Goal: Information Seeking & Learning: Learn about a topic

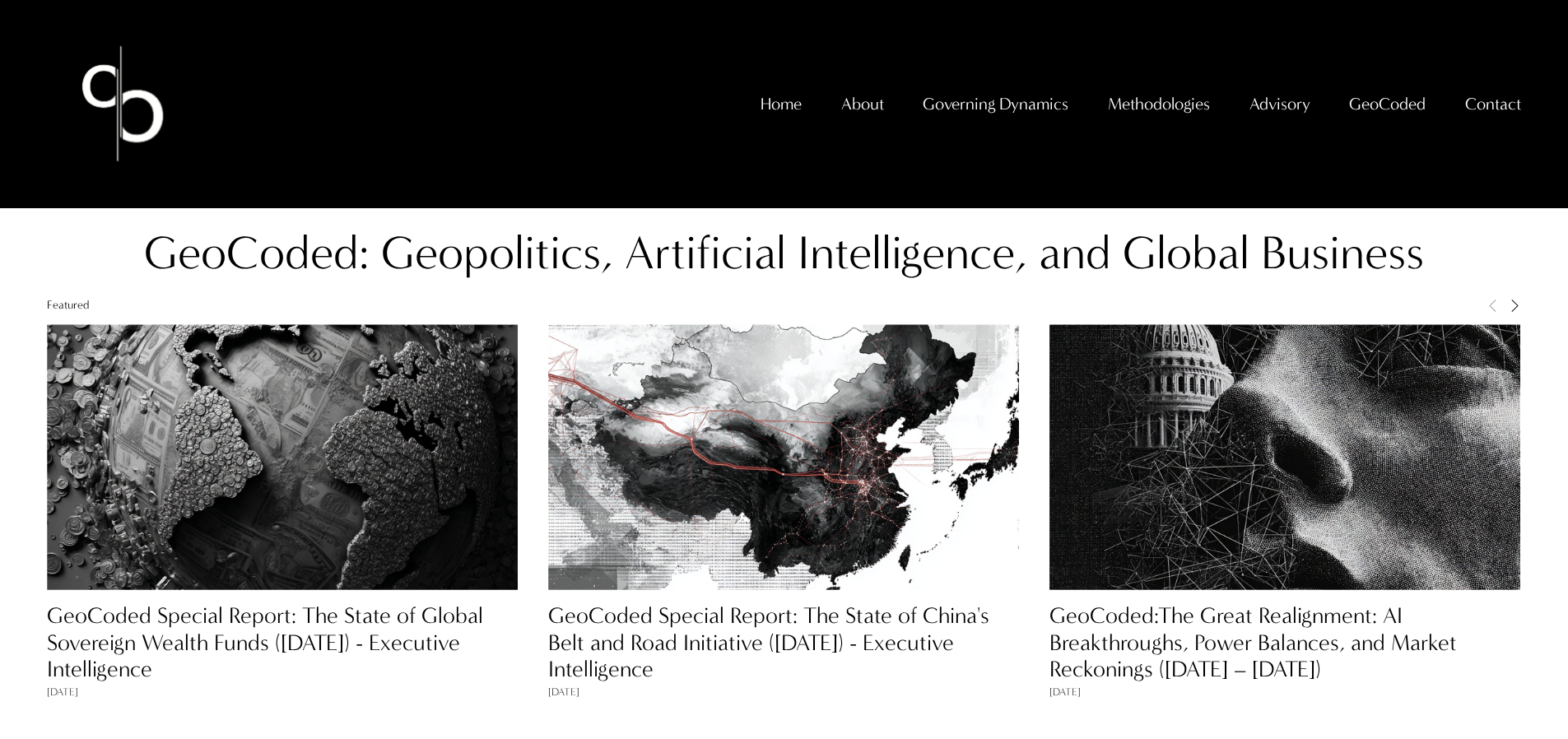
scroll to position [1379, 0]
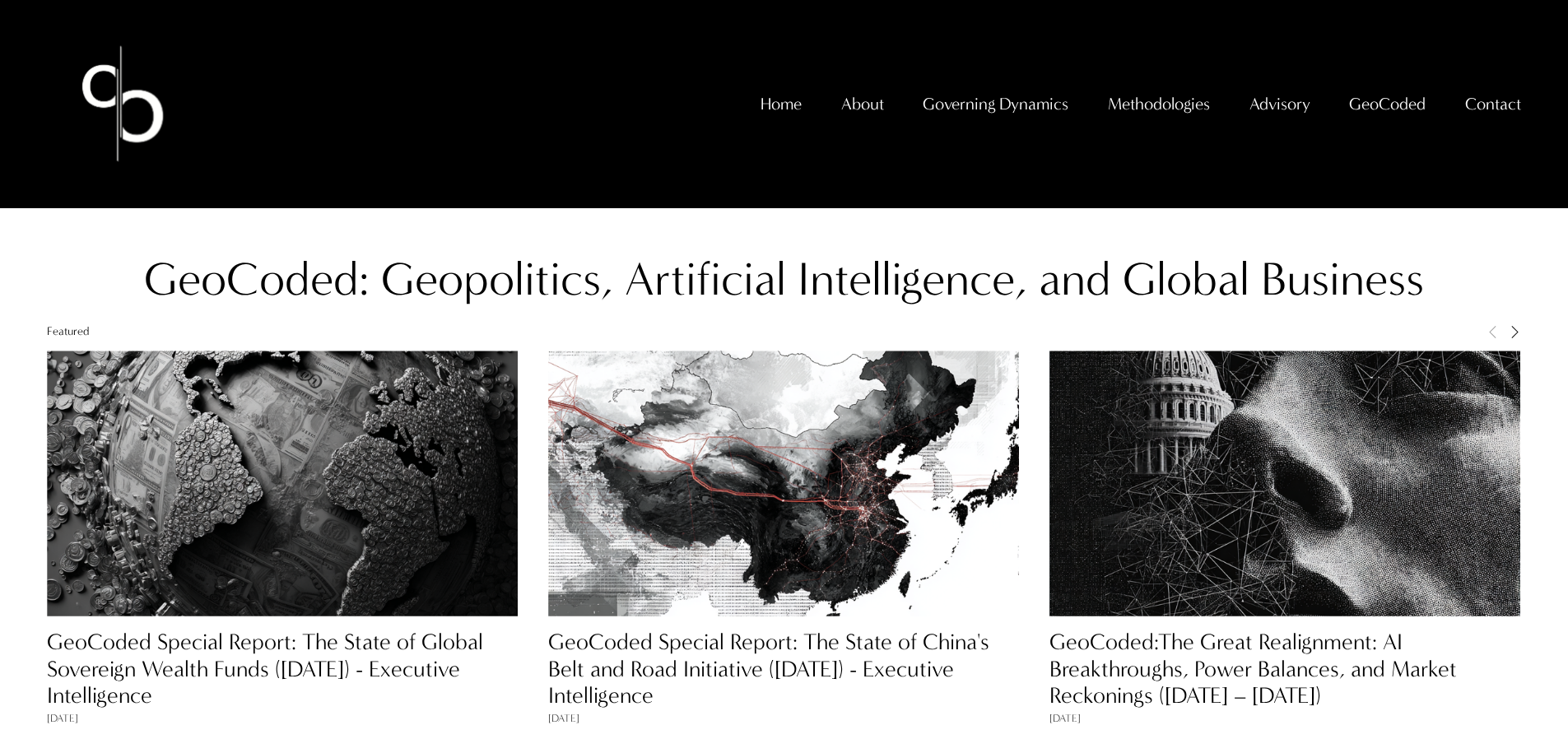
click at [0, 0] on span "GeoCoded Special Reports" at bounding box center [0, 0] width 0 height 0
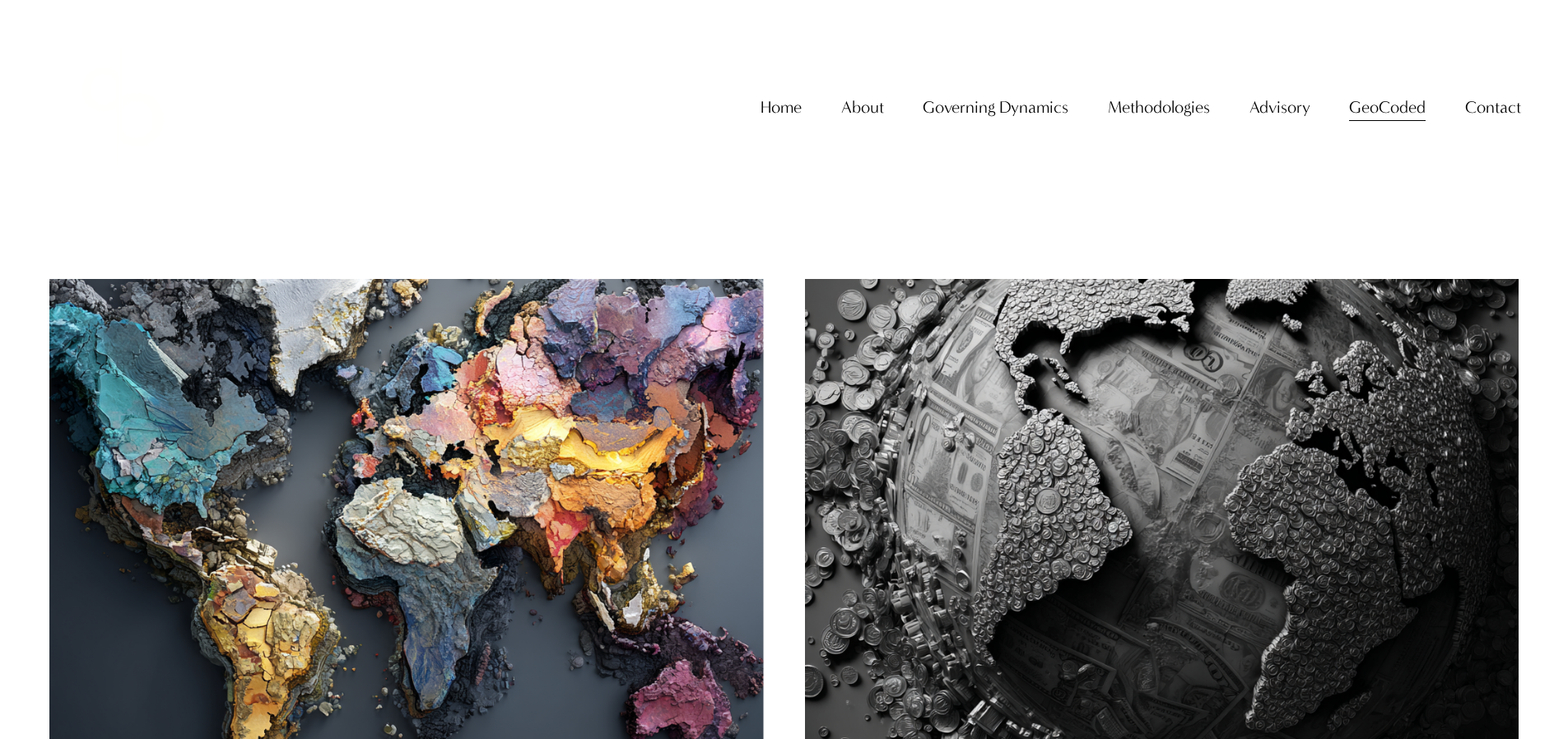
click at [658, 566] on img at bounding box center [406, 517] width 722 height 481
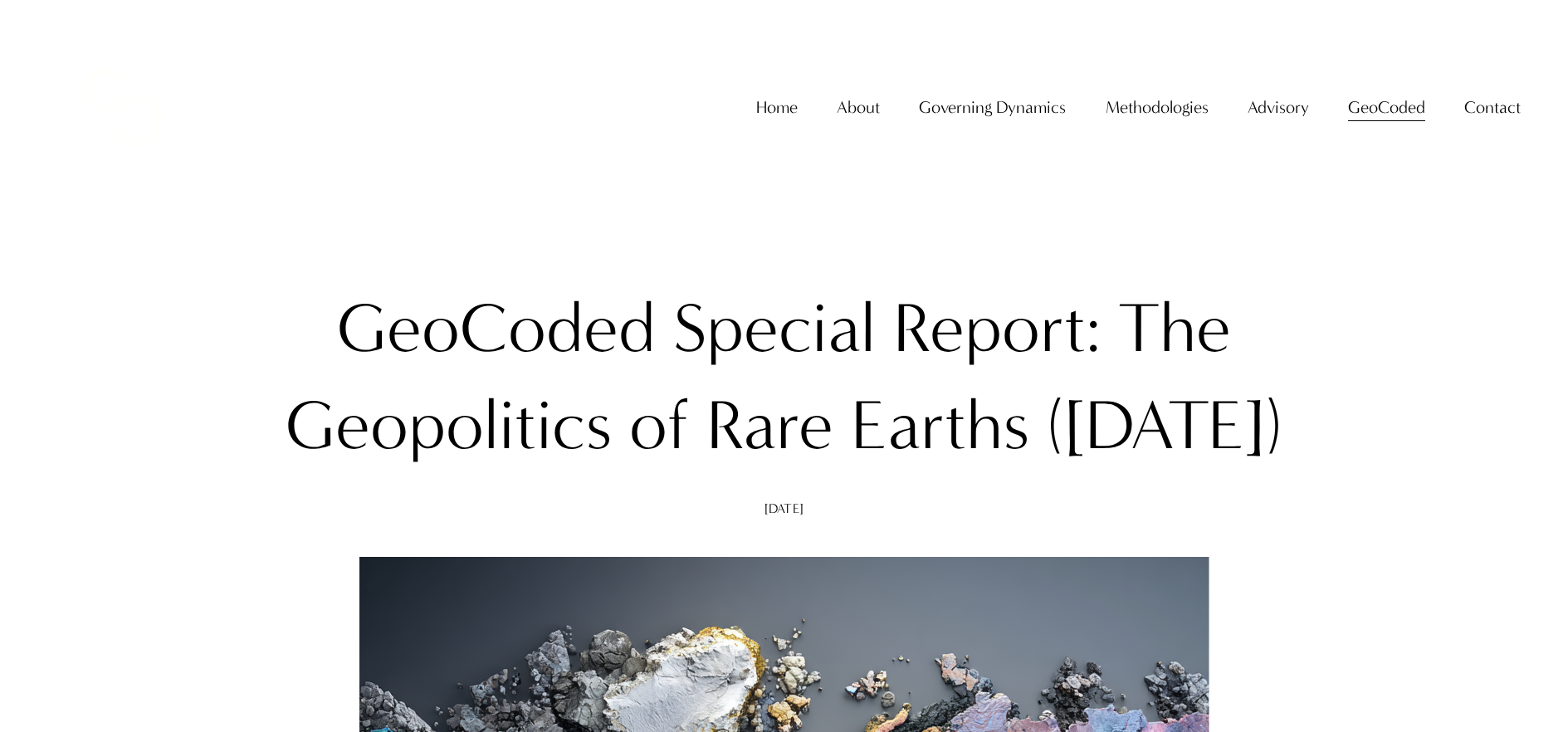
click at [773, 124] on link "Home" at bounding box center [777, 107] width 42 height 34
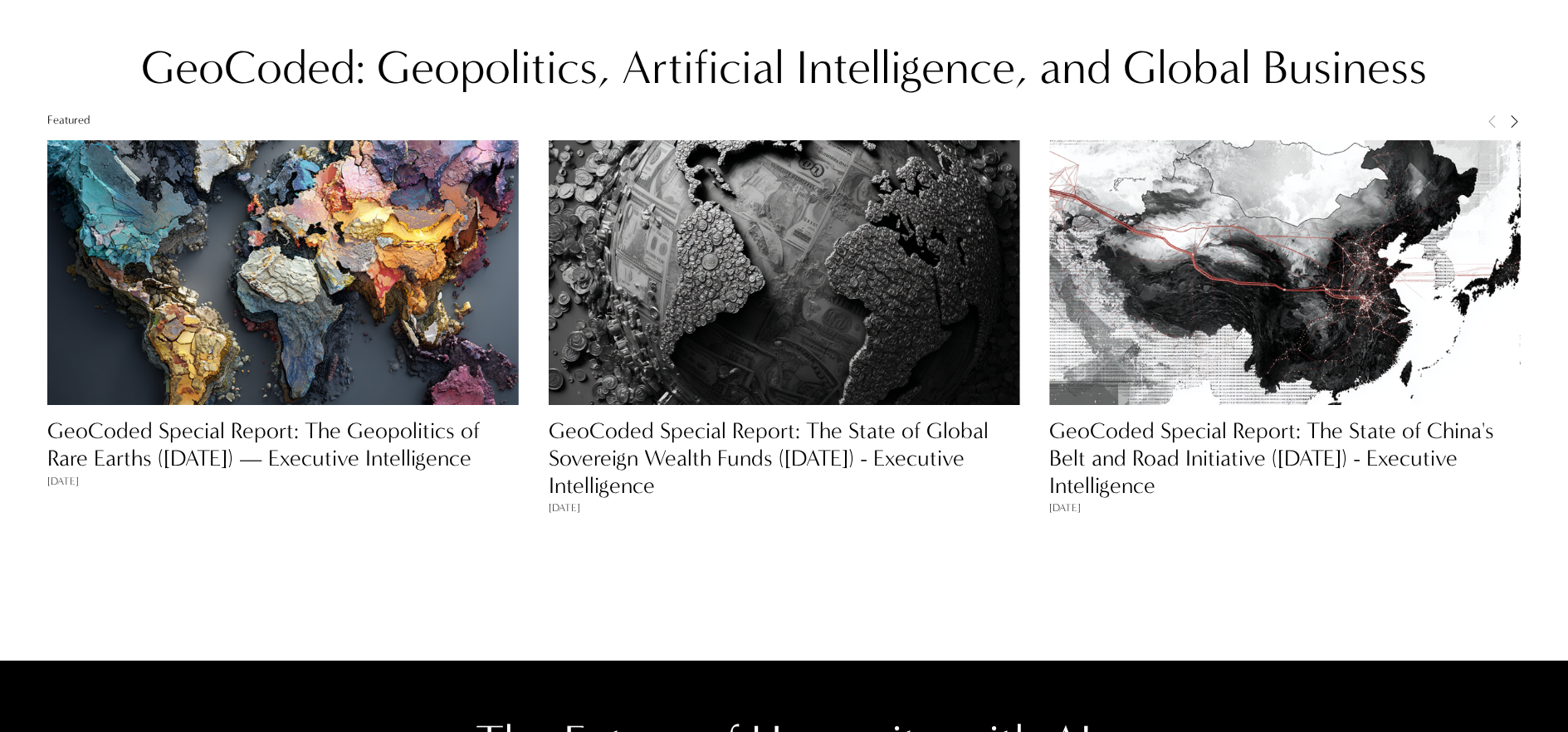
scroll to position [1598, 0]
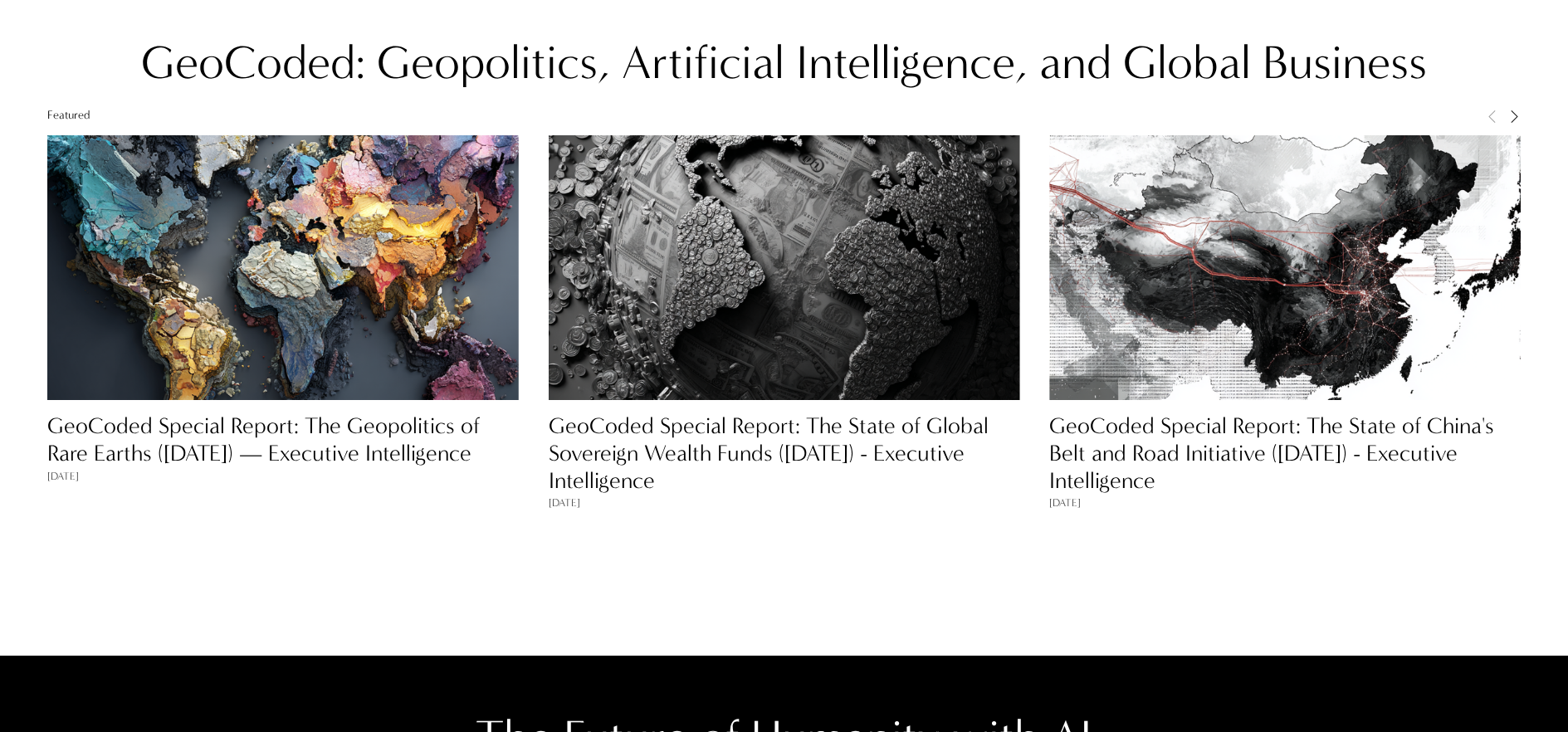
click at [671, 434] on link "GeoCoded Special Report: The State of Global Sovereign Wealth Funds ([DATE]) - …" at bounding box center [769, 453] width 440 height 82
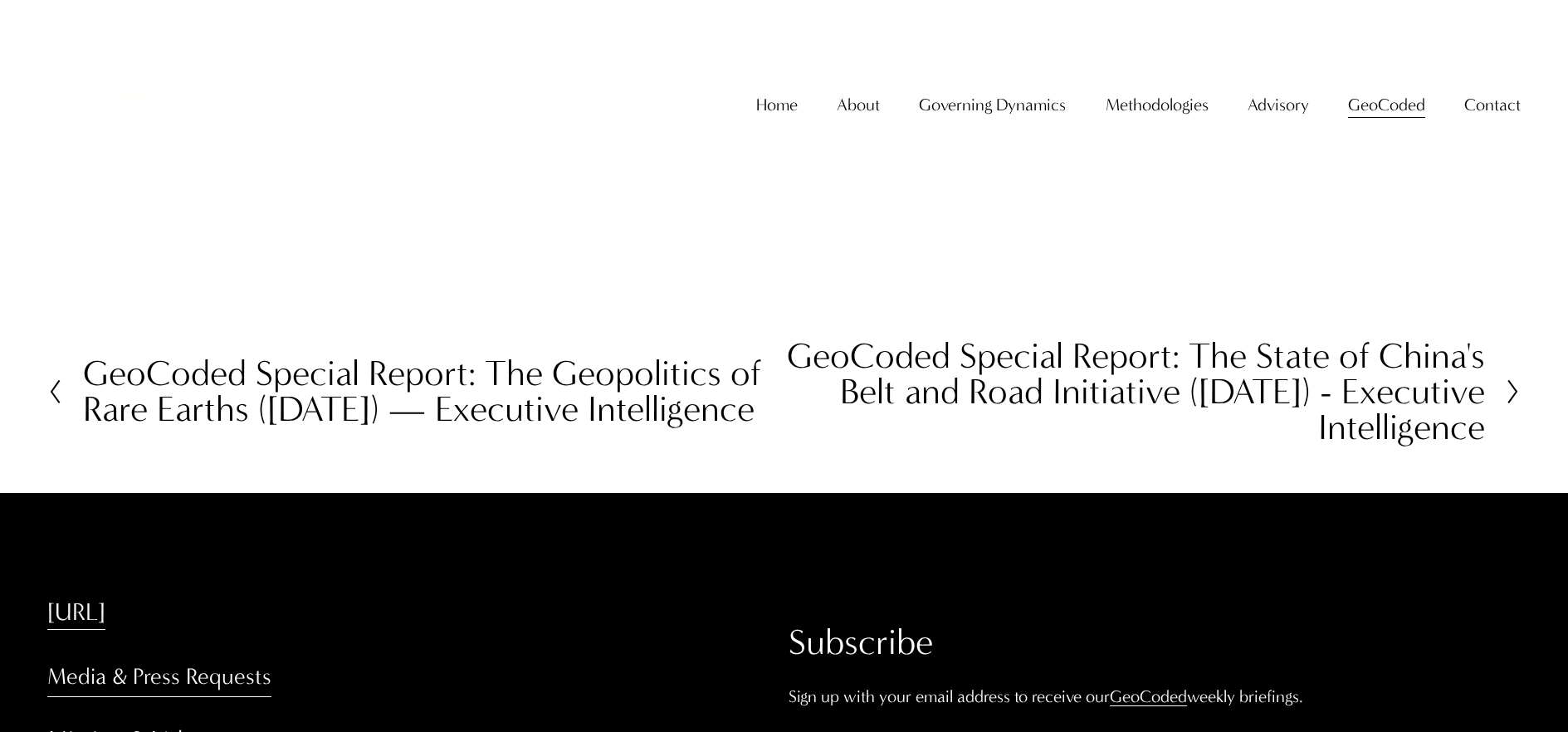
scroll to position [6713, 0]
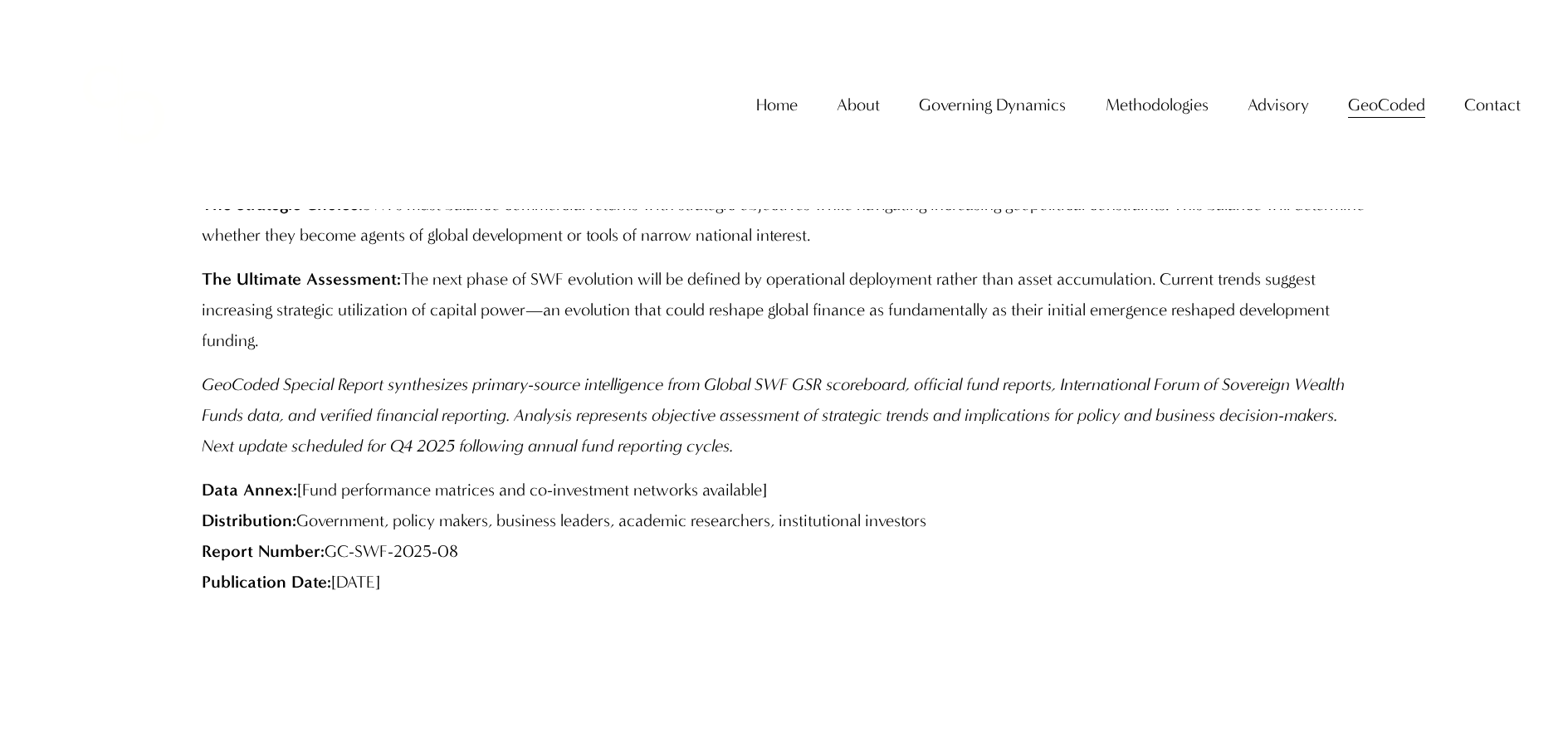
click at [726, 461] on p "GeoCoded Special Report synthesizes primary-source intelligence from Global SWF…" at bounding box center [784, 415] width 1165 height 92
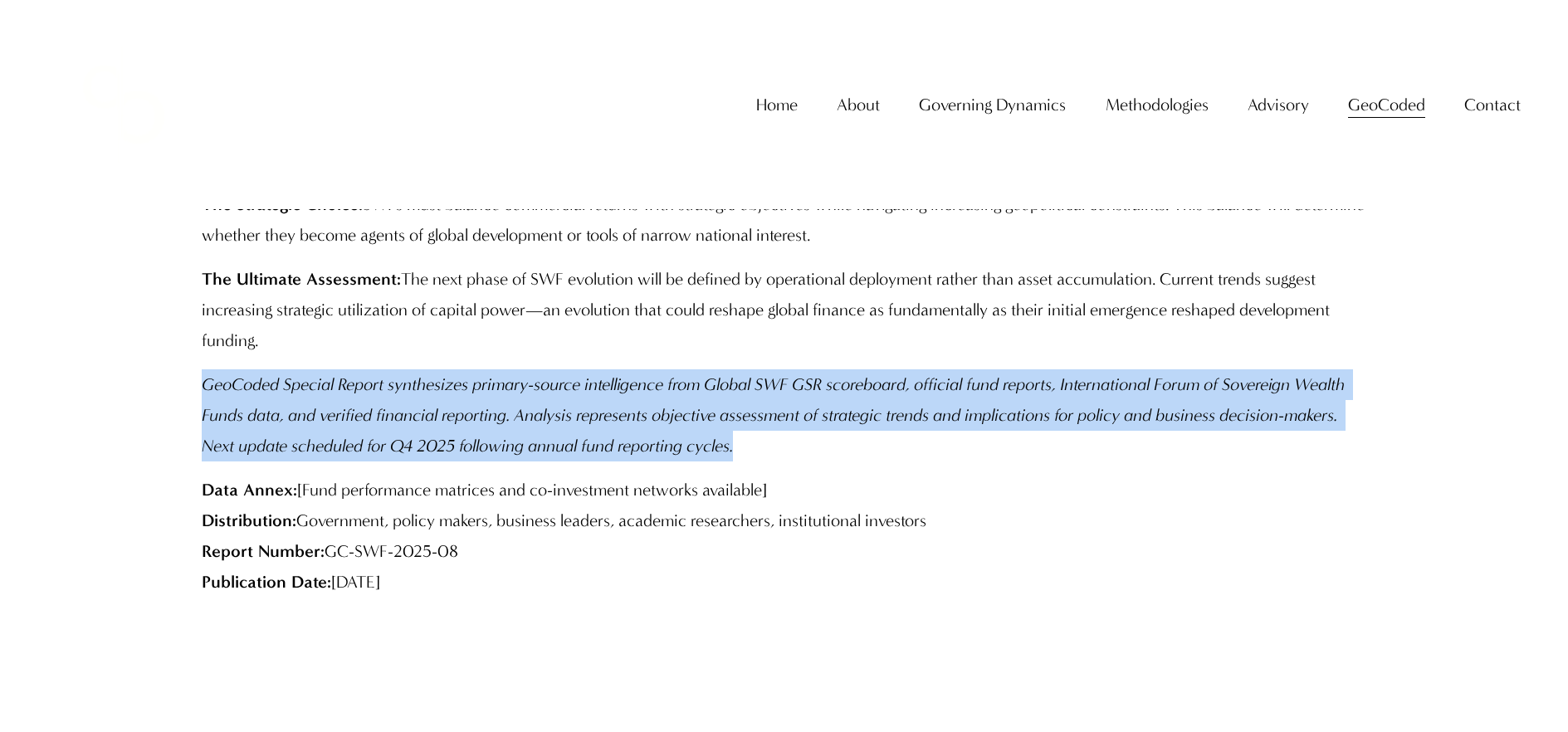
drag, startPoint x: 765, startPoint y: 494, endPoint x: 204, endPoint y: 432, distance: 564.4
click at [204, 432] on p "GeoCoded Special Report synthesizes primary-source intelligence from Global SWF…" at bounding box center [784, 415] width 1165 height 92
copy em "GeoCoded Special Report synthesizes primary-source intelligence from Global SWF…"
click at [669, 456] on em "GeoCoded Special Report synthesizes primary-source intelligence from Global SWF…" at bounding box center [775, 415] width 1147 height 82
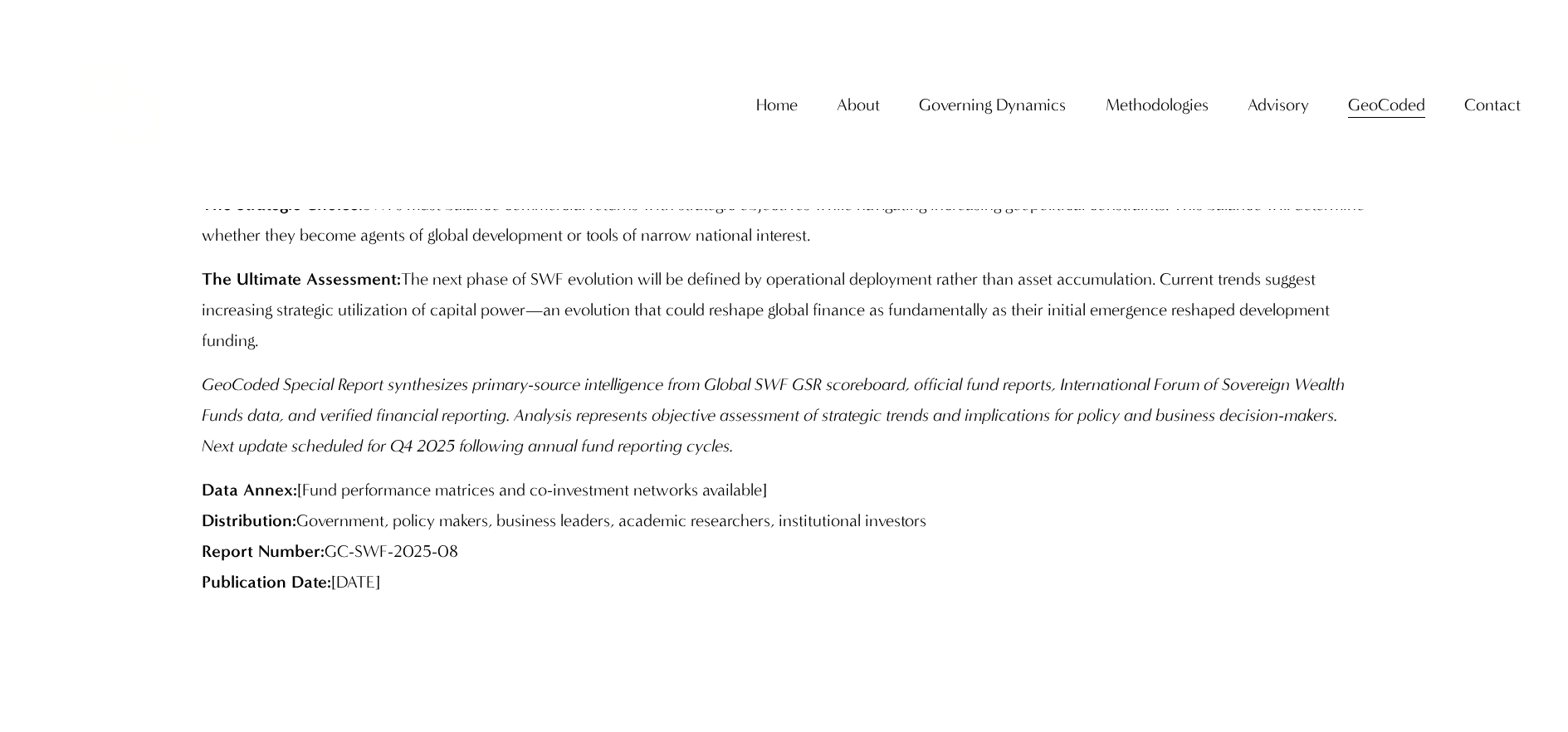
drag, startPoint x: 467, startPoint y: 631, endPoint x: 201, endPoint y: 430, distance: 333.4
copy div "GeoCoded Special Report synthesizes primary-source intelligence from Global SWF…"
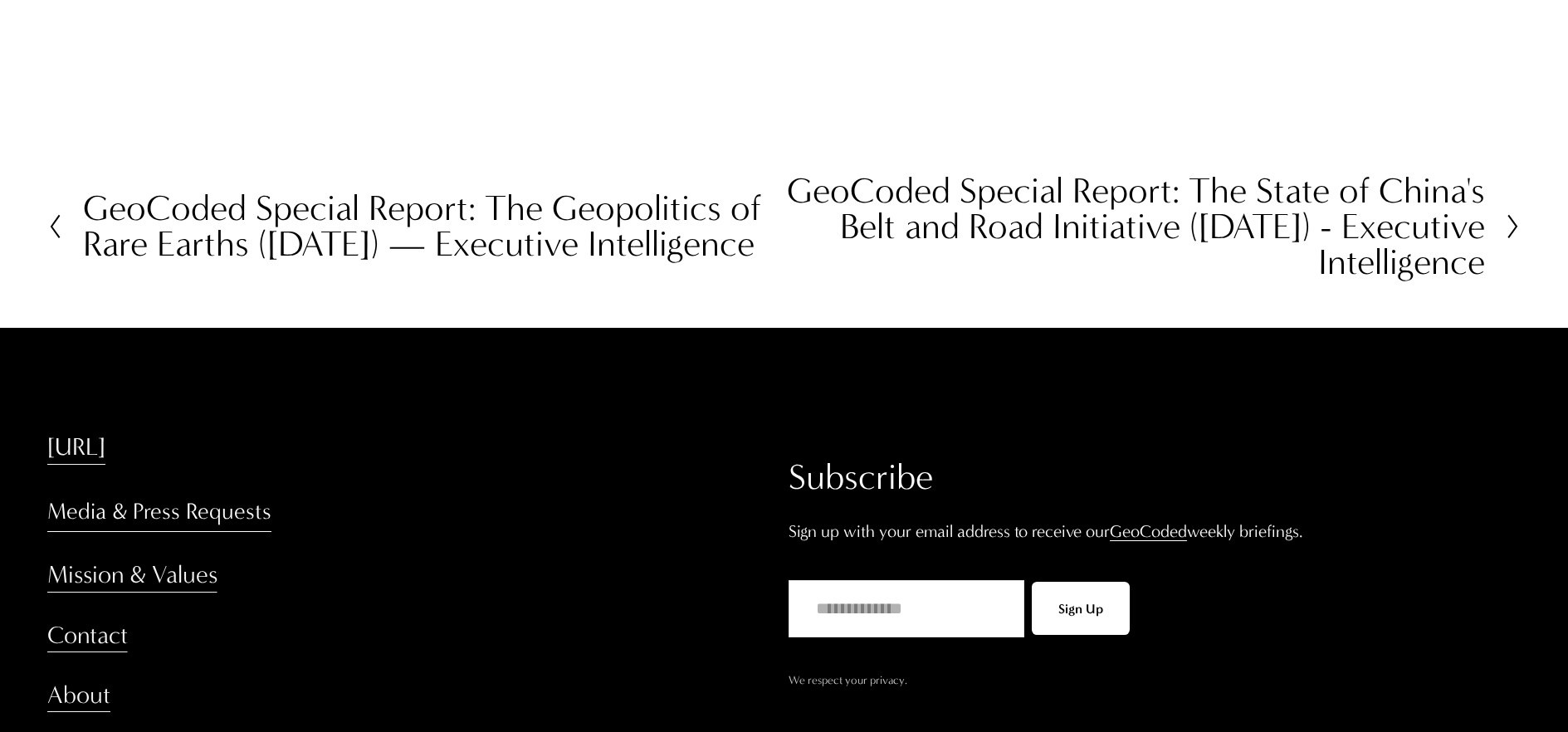
scroll to position [7420, 0]
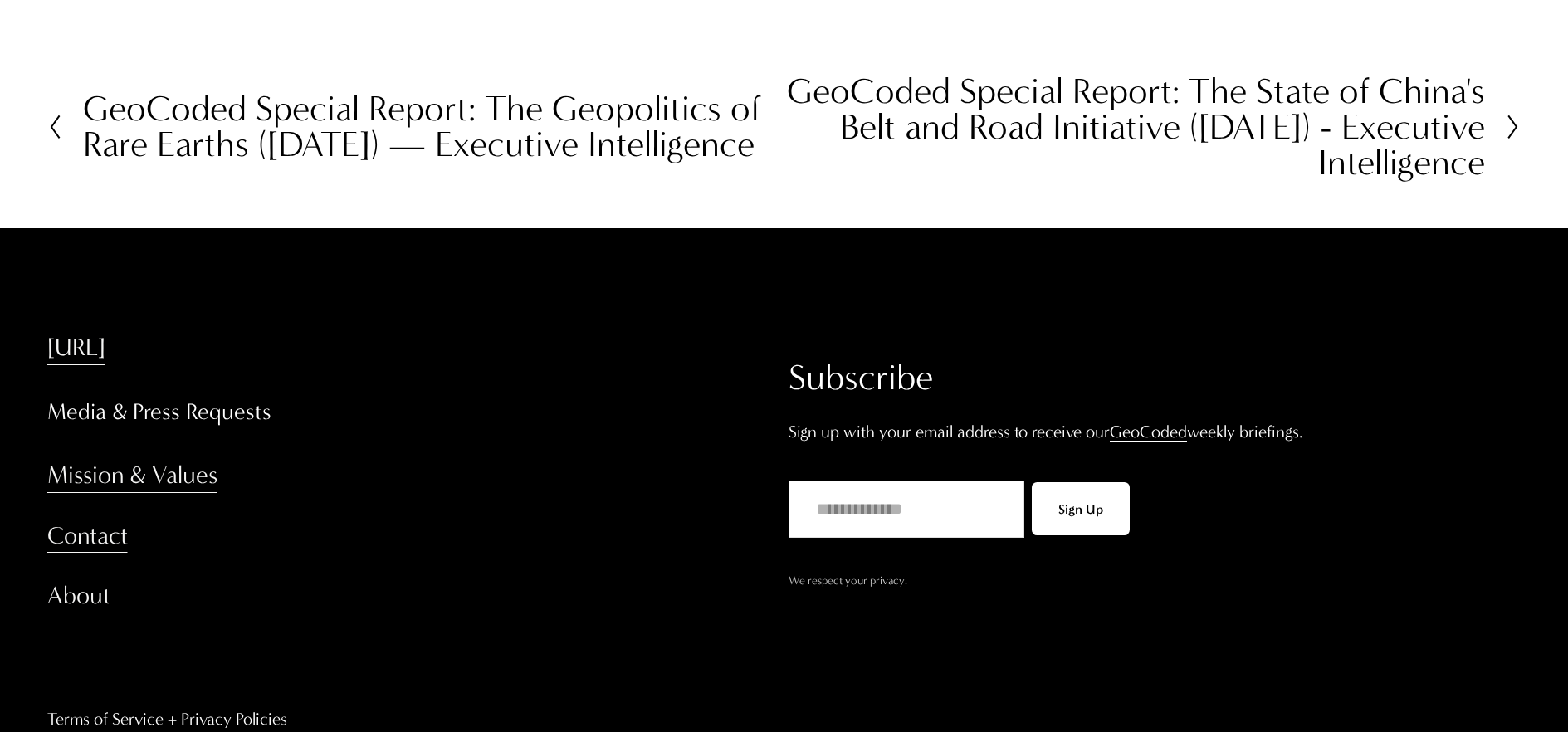
click at [1106, 180] on h2 "GeoCoded Special Report: The State of China's Belt and Road Initiative (August …" at bounding box center [1136, 128] width 702 height 108
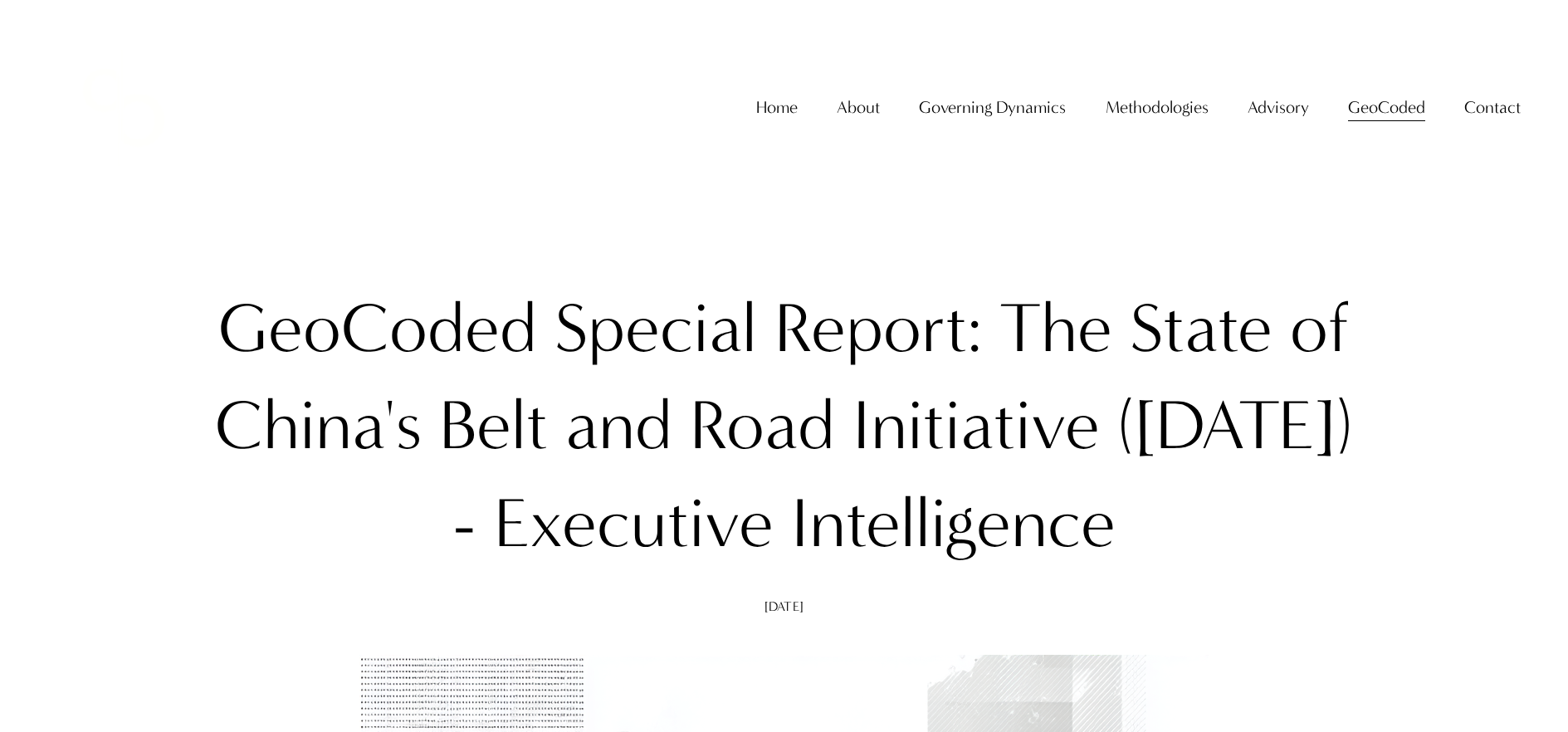
click at [0, 0] on span "GeoCoded Special Reports" at bounding box center [0, 0] width 0 height 0
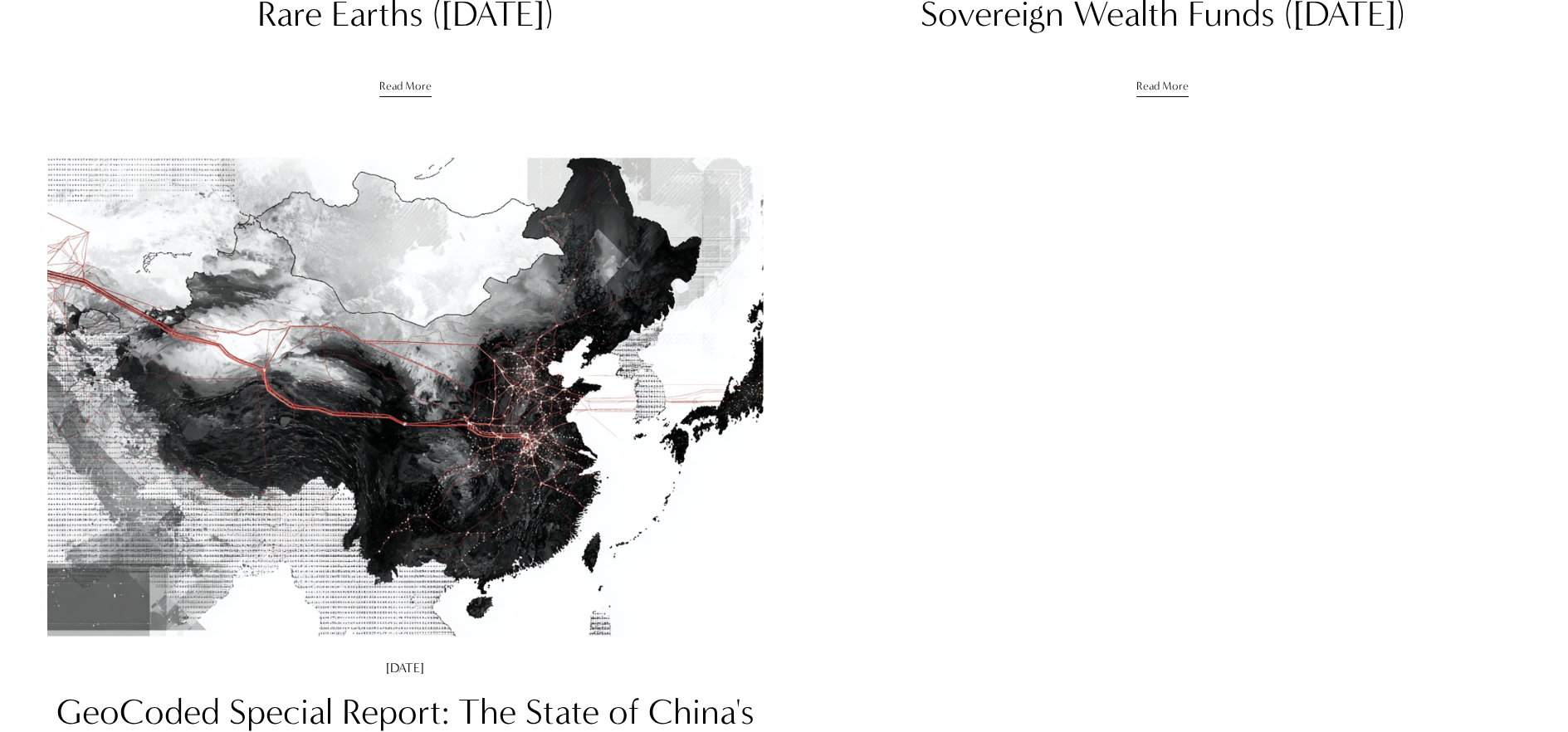
scroll to position [469, 0]
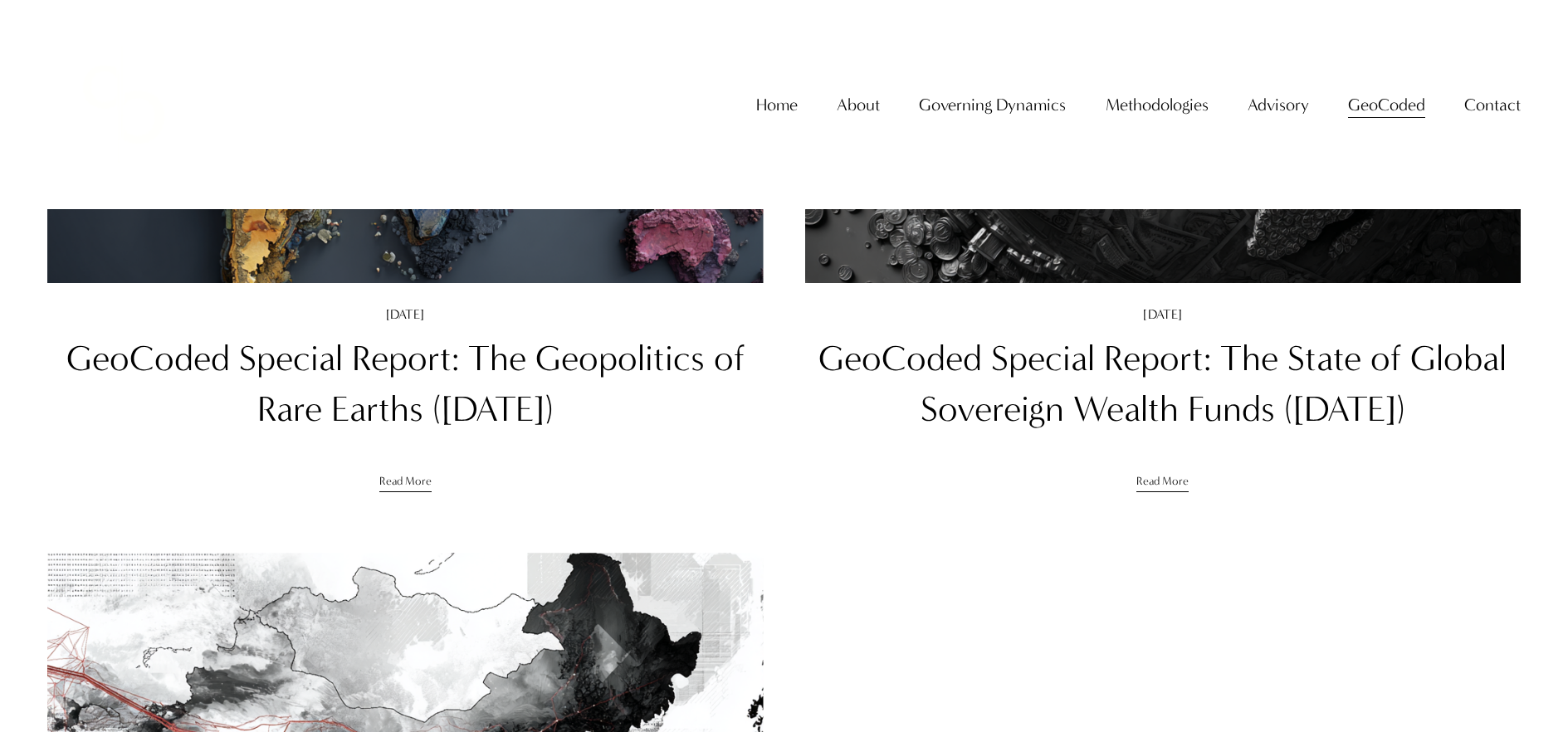
click at [487, 353] on link "GeoCoded Special Report: The Geopolitics of Rare Earths ([DATE])" at bounding box center [406, 384] width 678 height 92
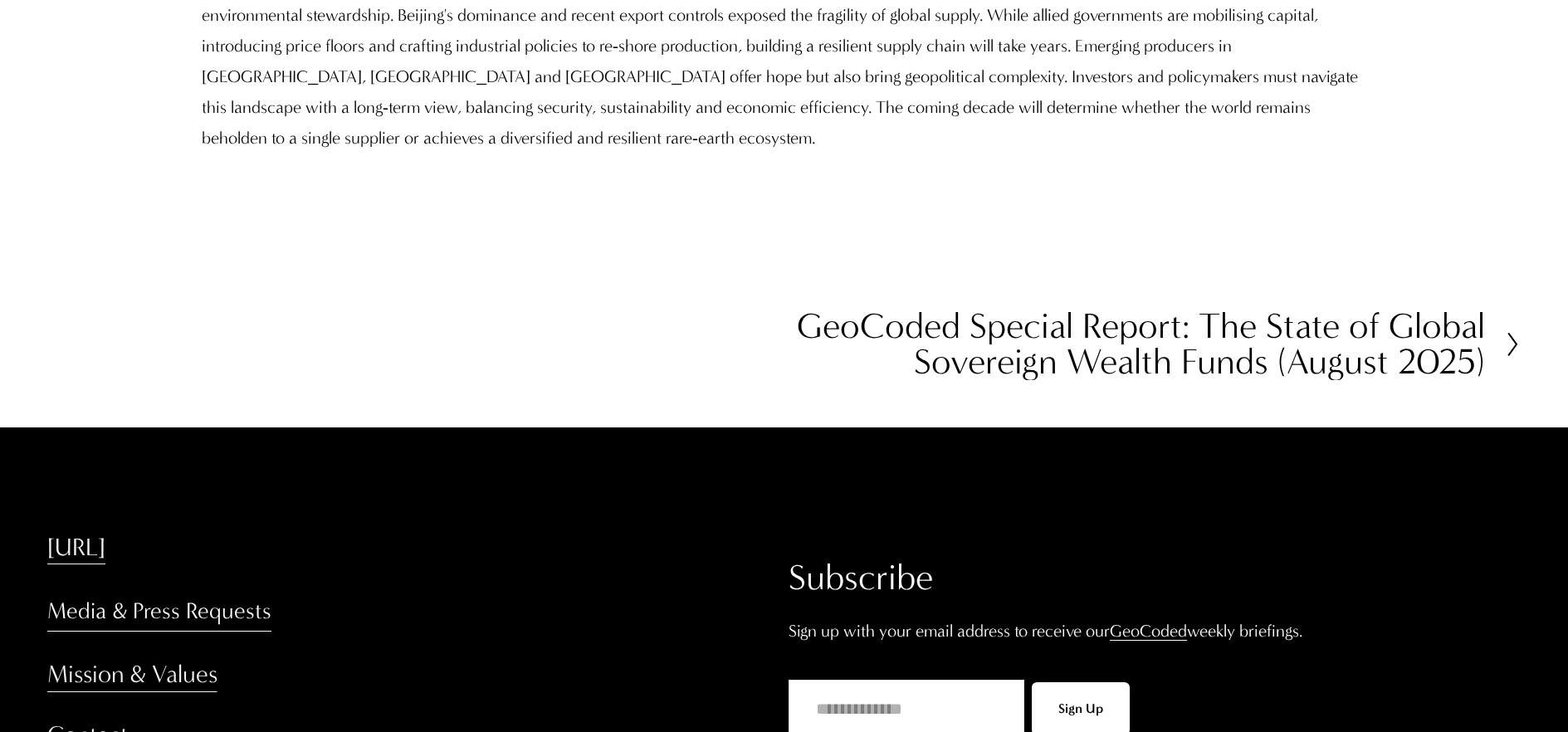
scroll to position [17946, 0]
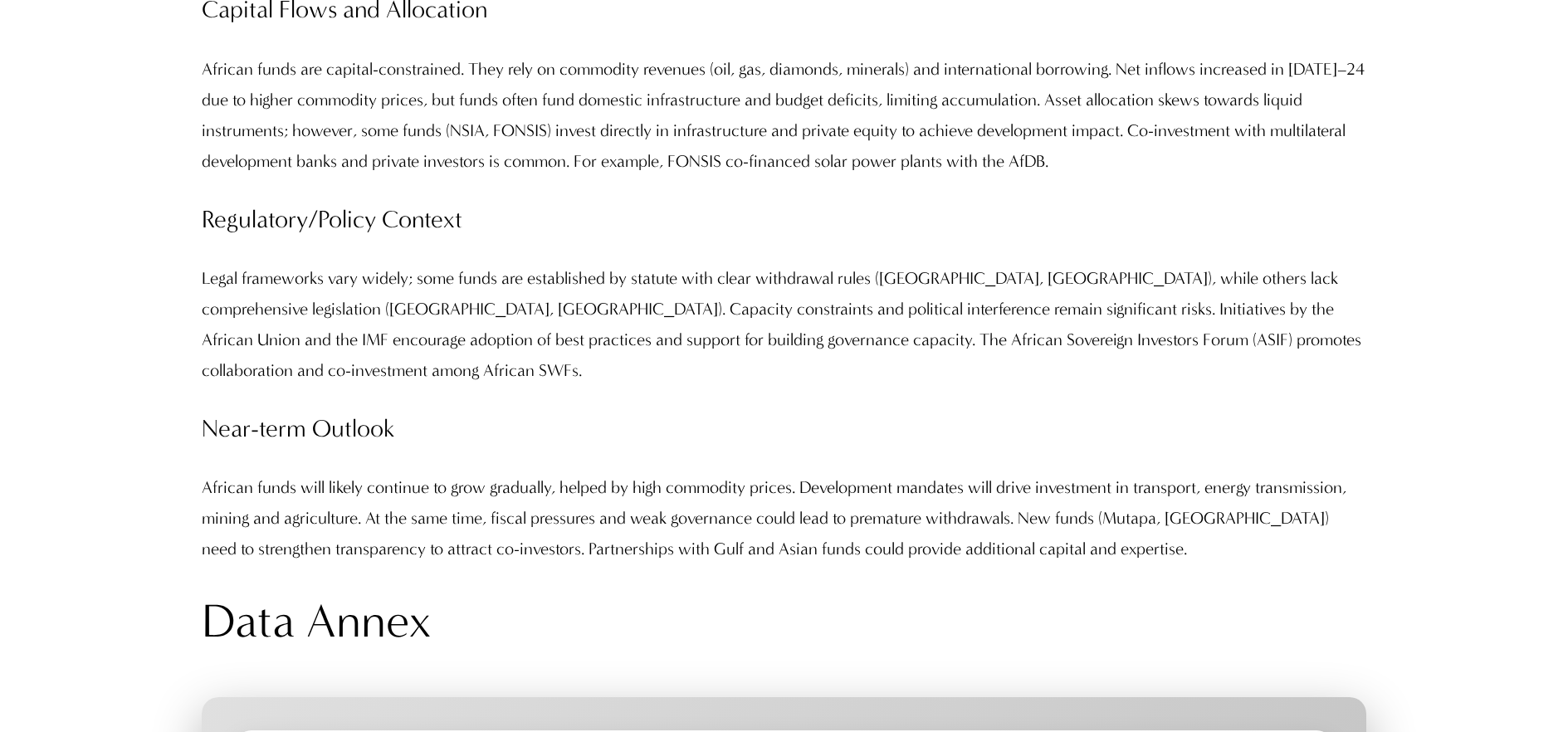
scroll to position [15418, 0]
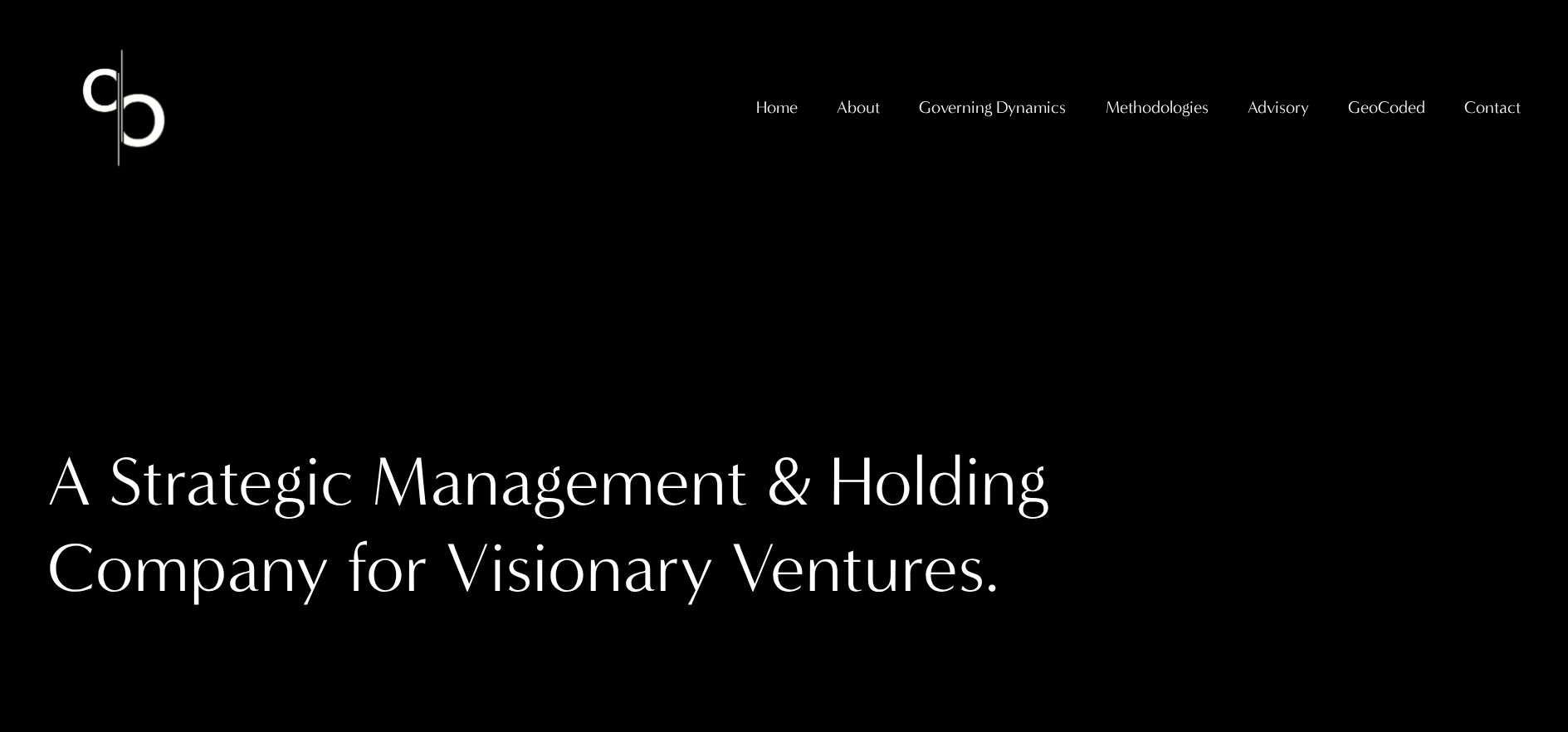
click at [0, 0] on span "GeoCoded Special Reports" at bounding box center [0, 0] width 0 height 0
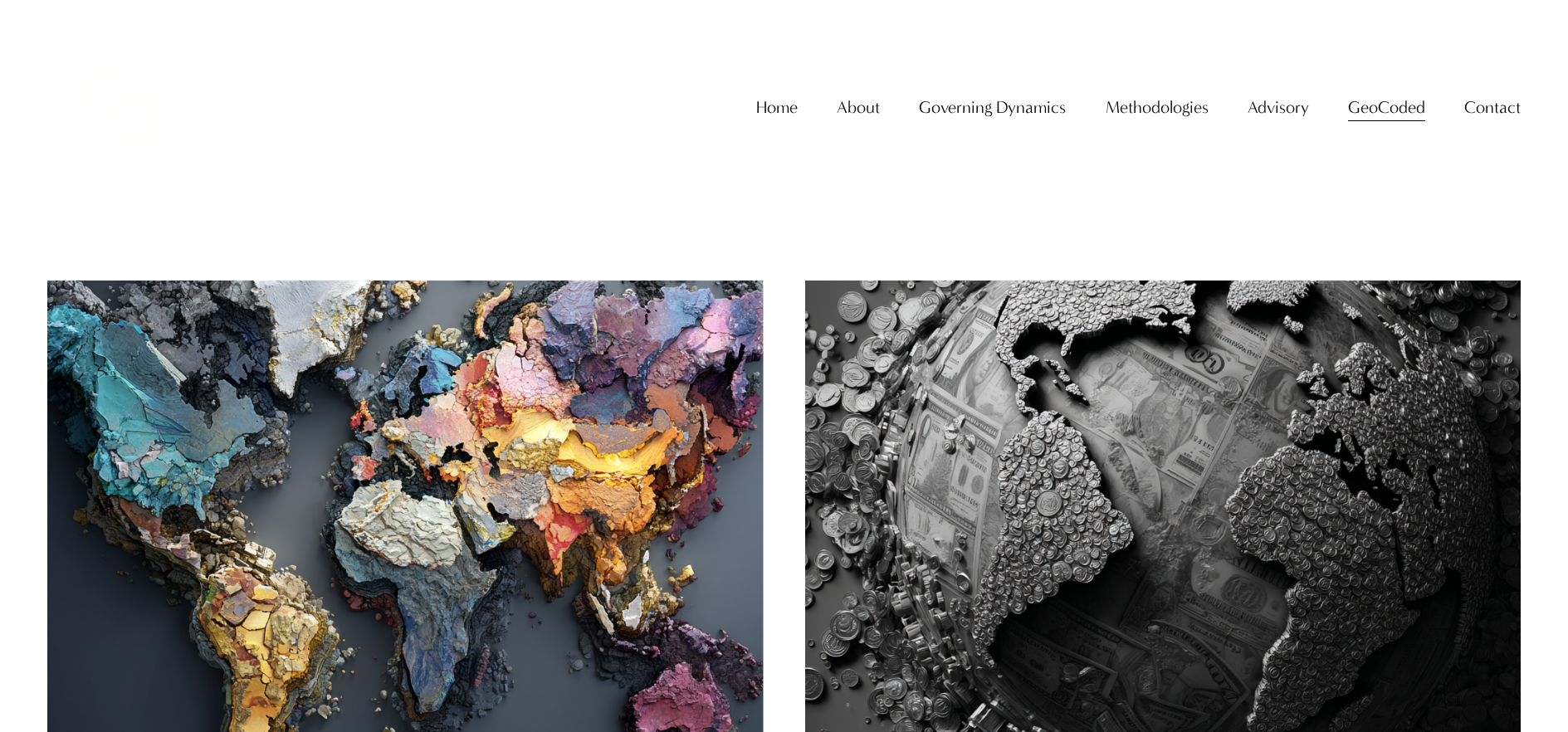
click at [1173, 321] on img at bounding box center [1163, 520] width 723 height 483
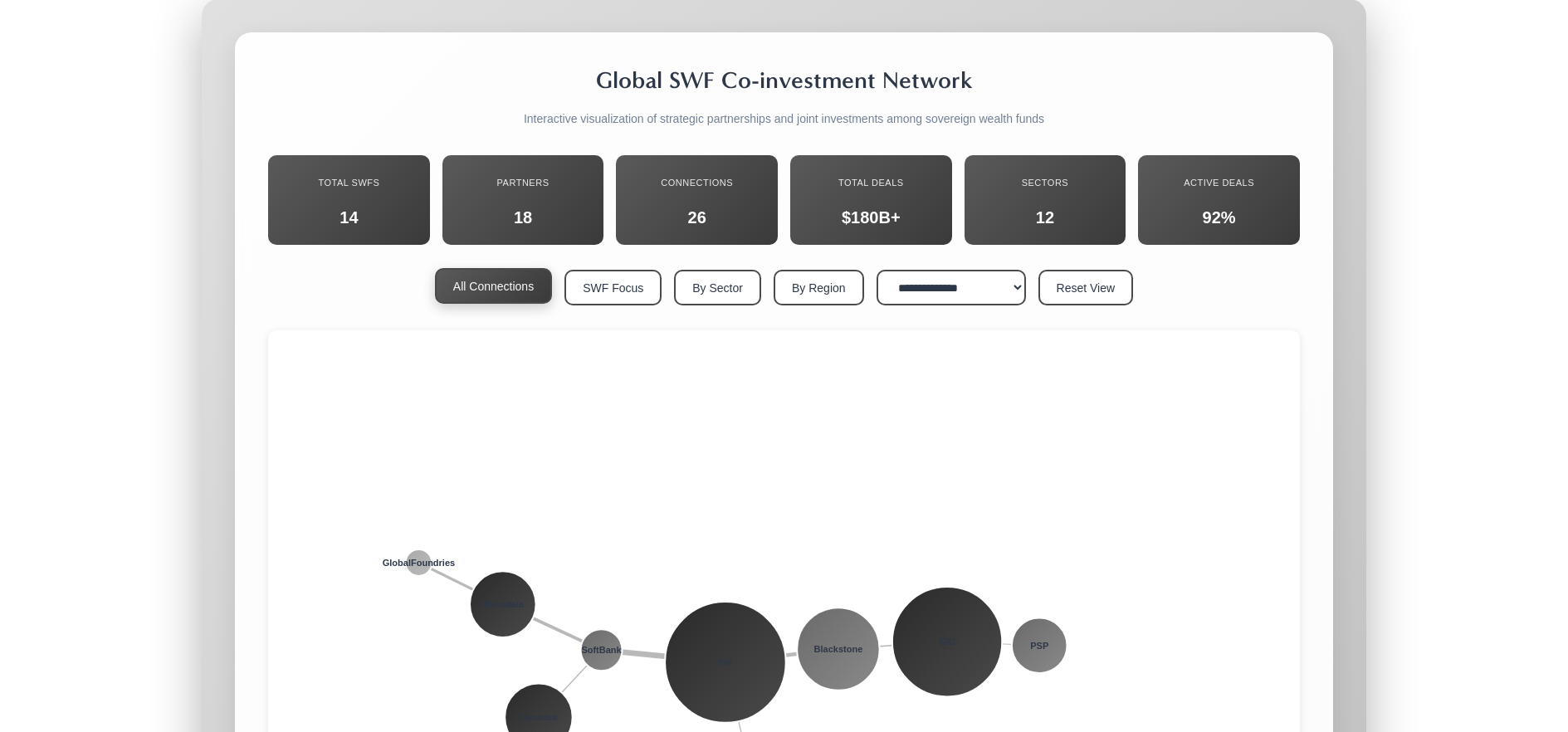
scroll to position [23245, 0]
click at [948, 586] on circle at bounding box center [947, 641] width 110 height 110
click at [858, 608] on circle at bounding box center [838, 649] width 82 height 82
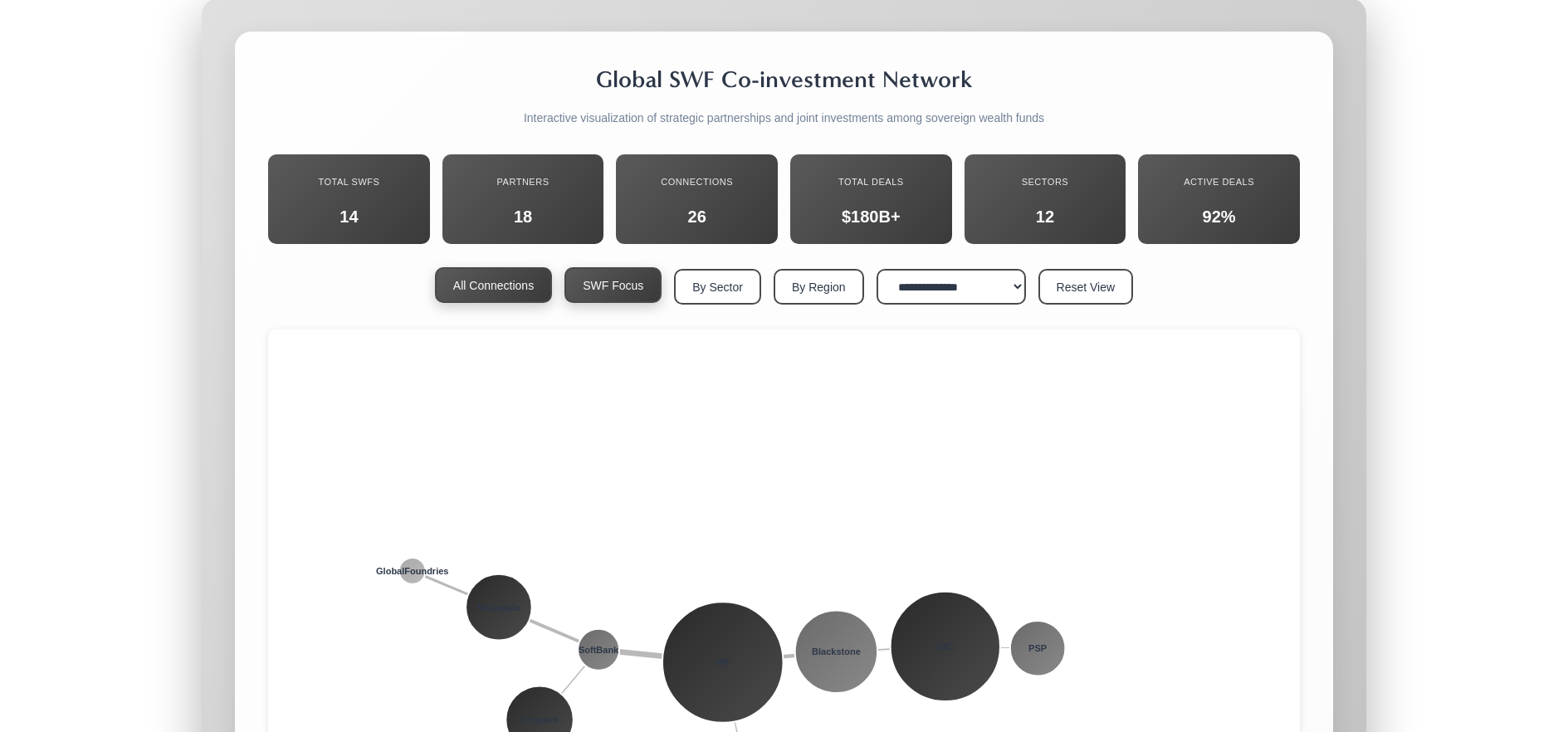
click at [587, 267] on button "SWF Focus" at bounding box center [613, 285] width 97 height 36
click at [677, 267] on button "By Sector" at bounding box center [717, 285] width 87 height 36
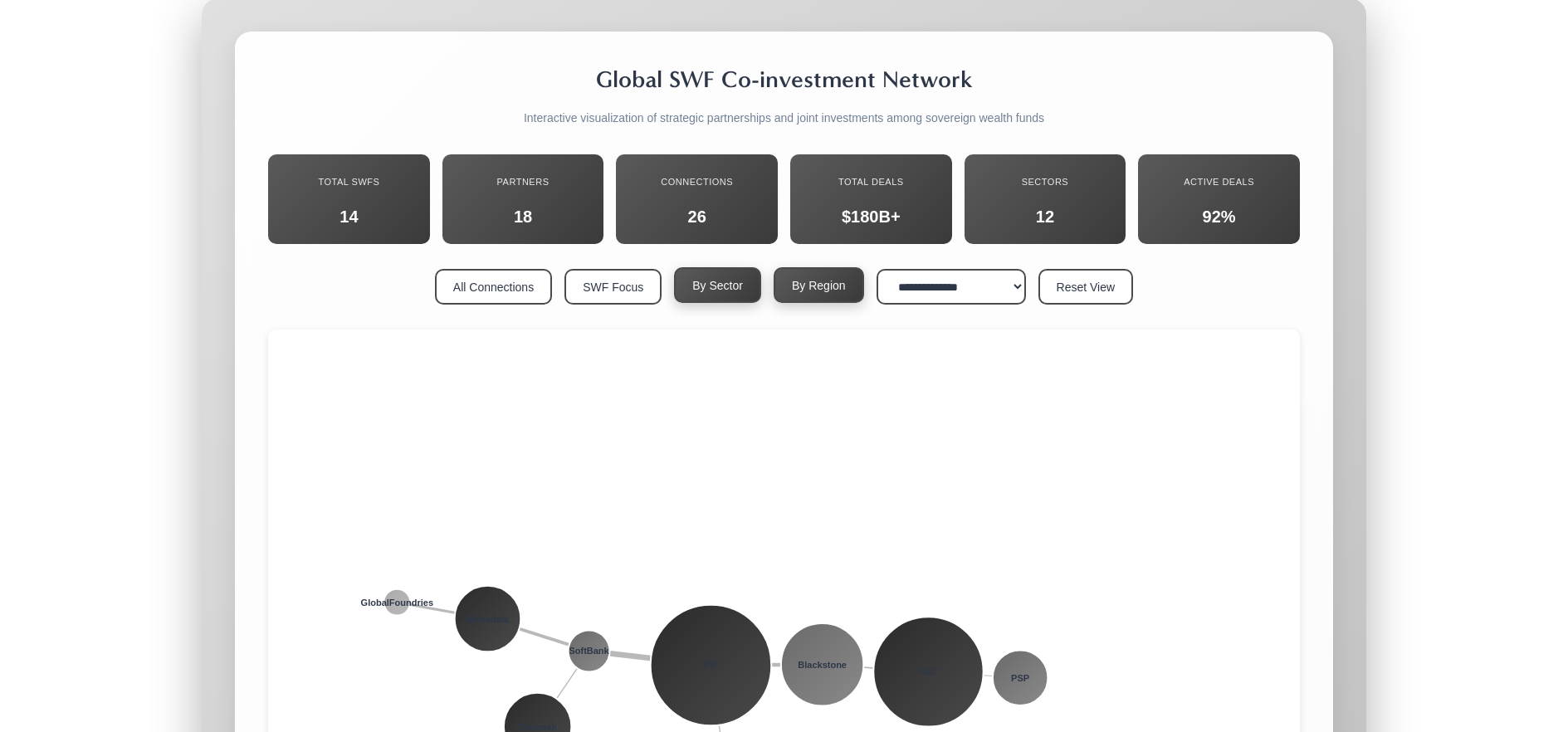
click at [829, 267] on button "By Region" at bounding box center [819, 285] width 91 height 36
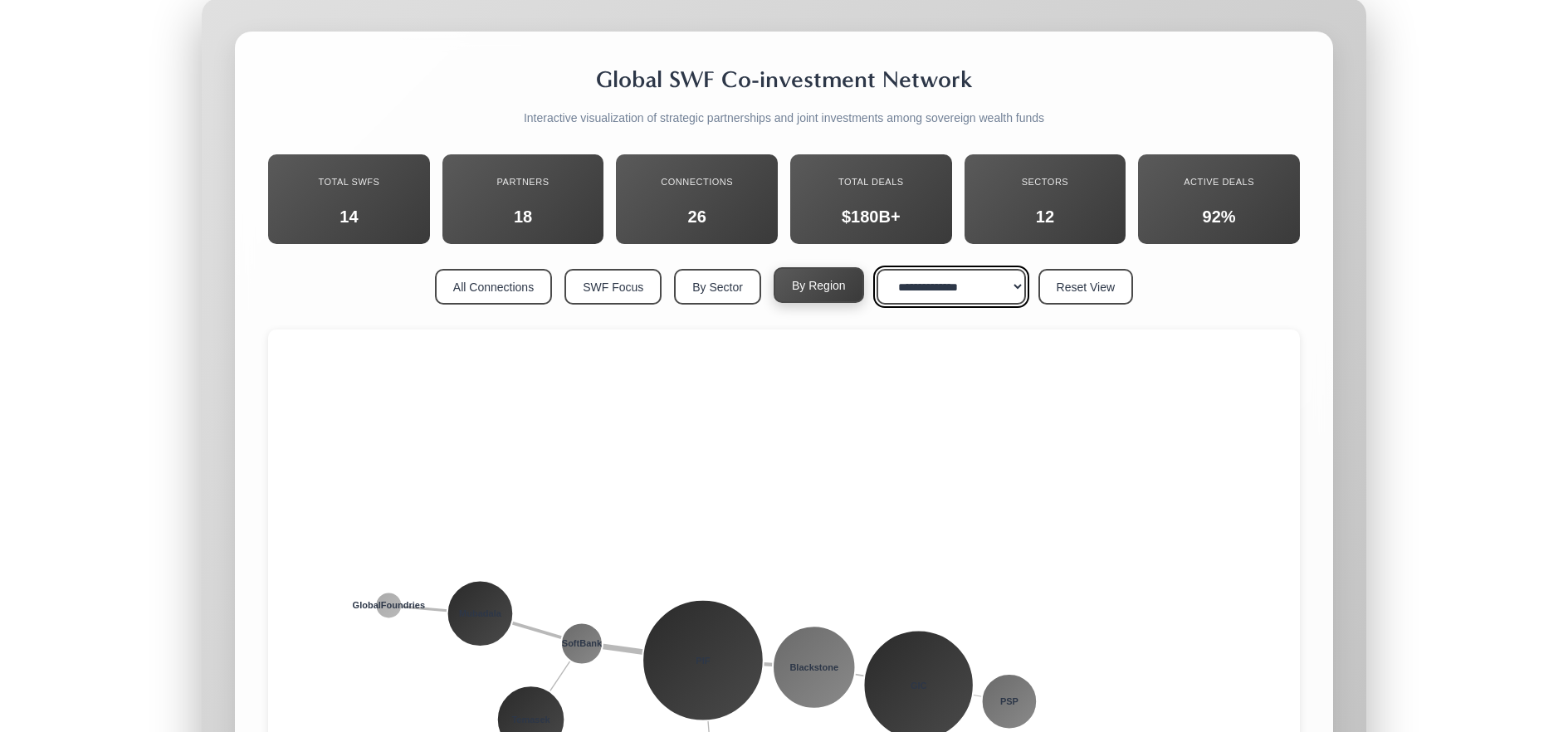
click at [896, 269] on select "**********" at bounding box center [951, 286] width 149 height 36
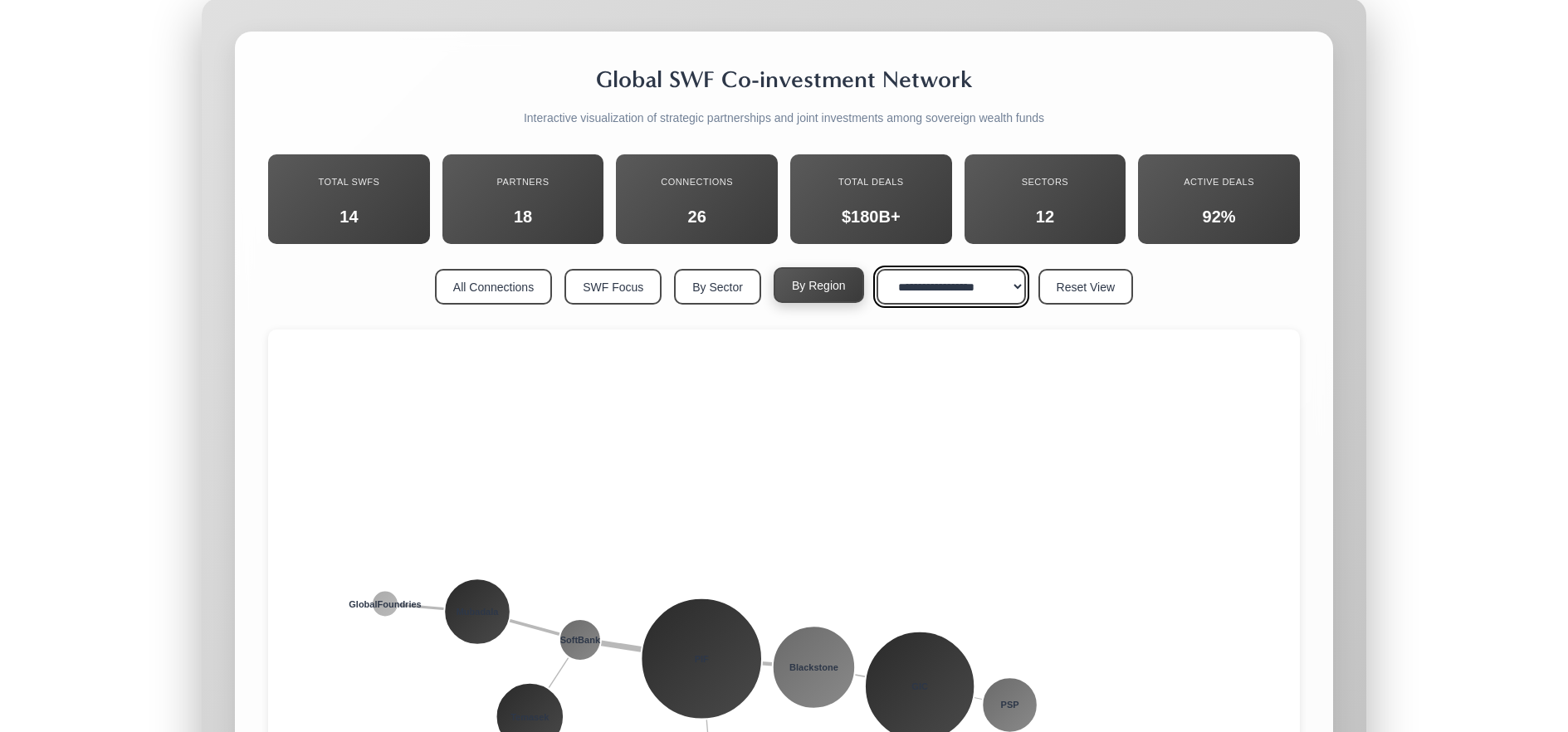
click at [877, 269] on select "**********" at bounding box center [951, 286] width 149 height 36
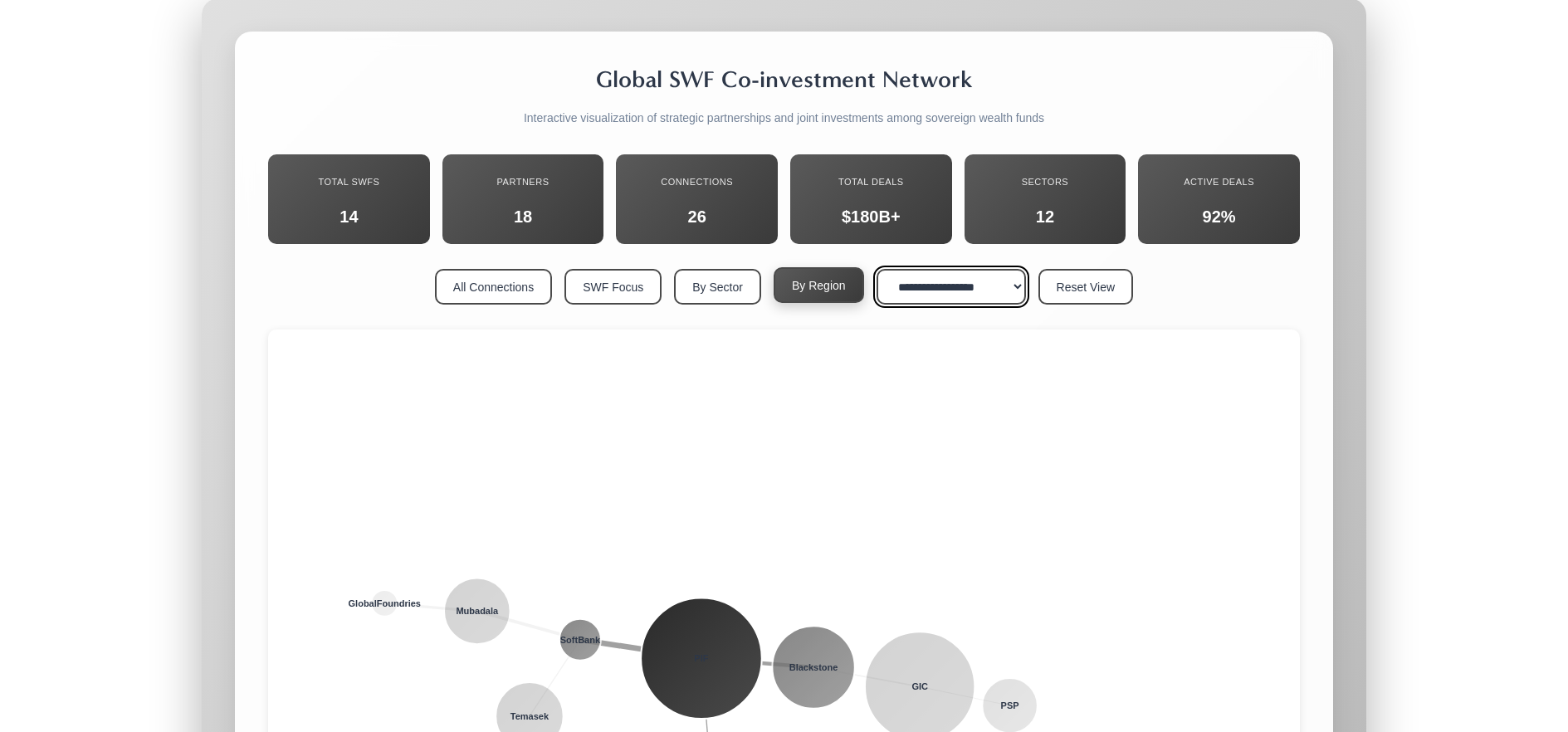
click at [914, 269] on select "**********" at bounding box center [951, 286] width 149 height 36
select select "****"
click at [877, 269] on select "**********" at bounding box center [951, 286] width 149 height 36
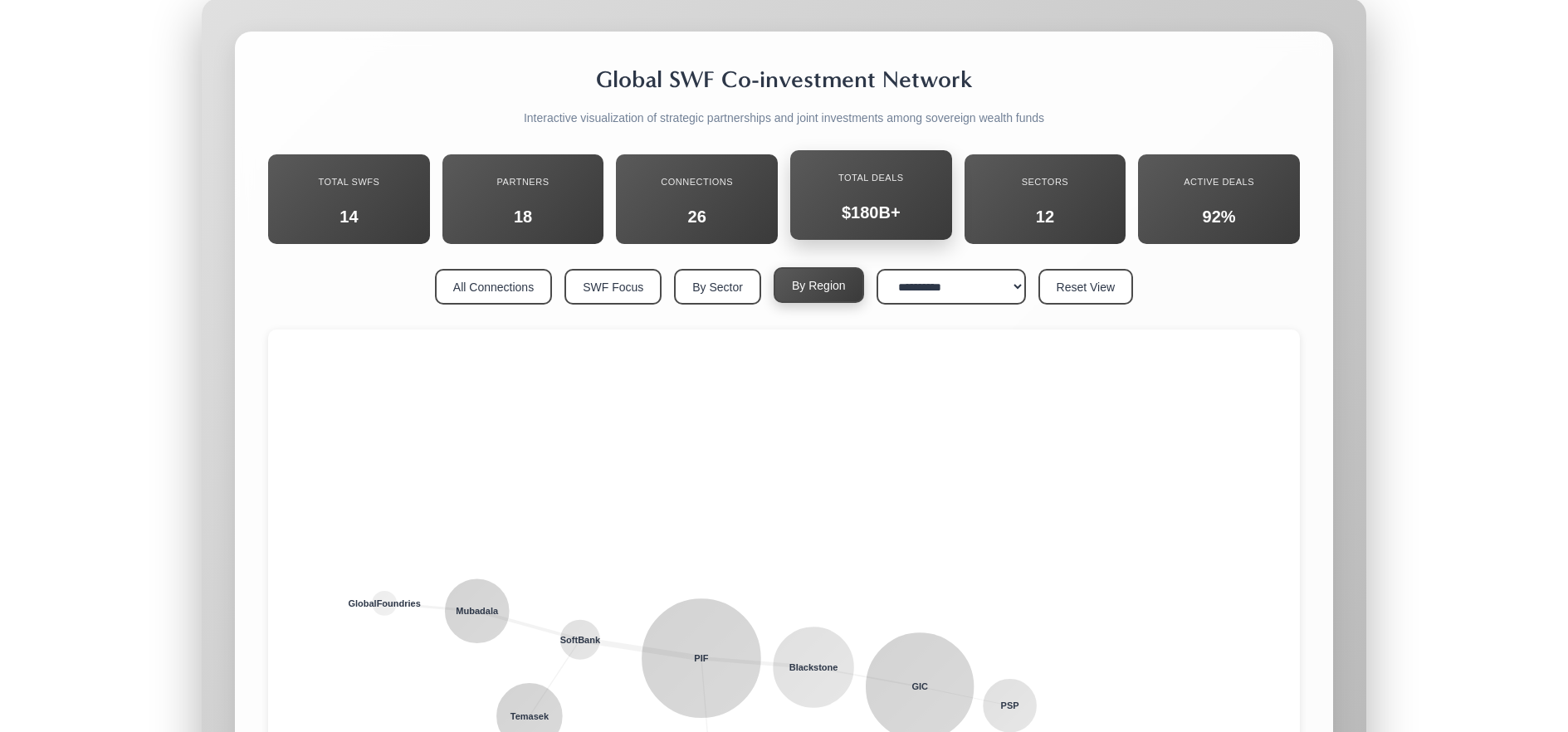
click at [883, 197] on div "$180B+" at bounding box center [871, 212] width 137 height 31
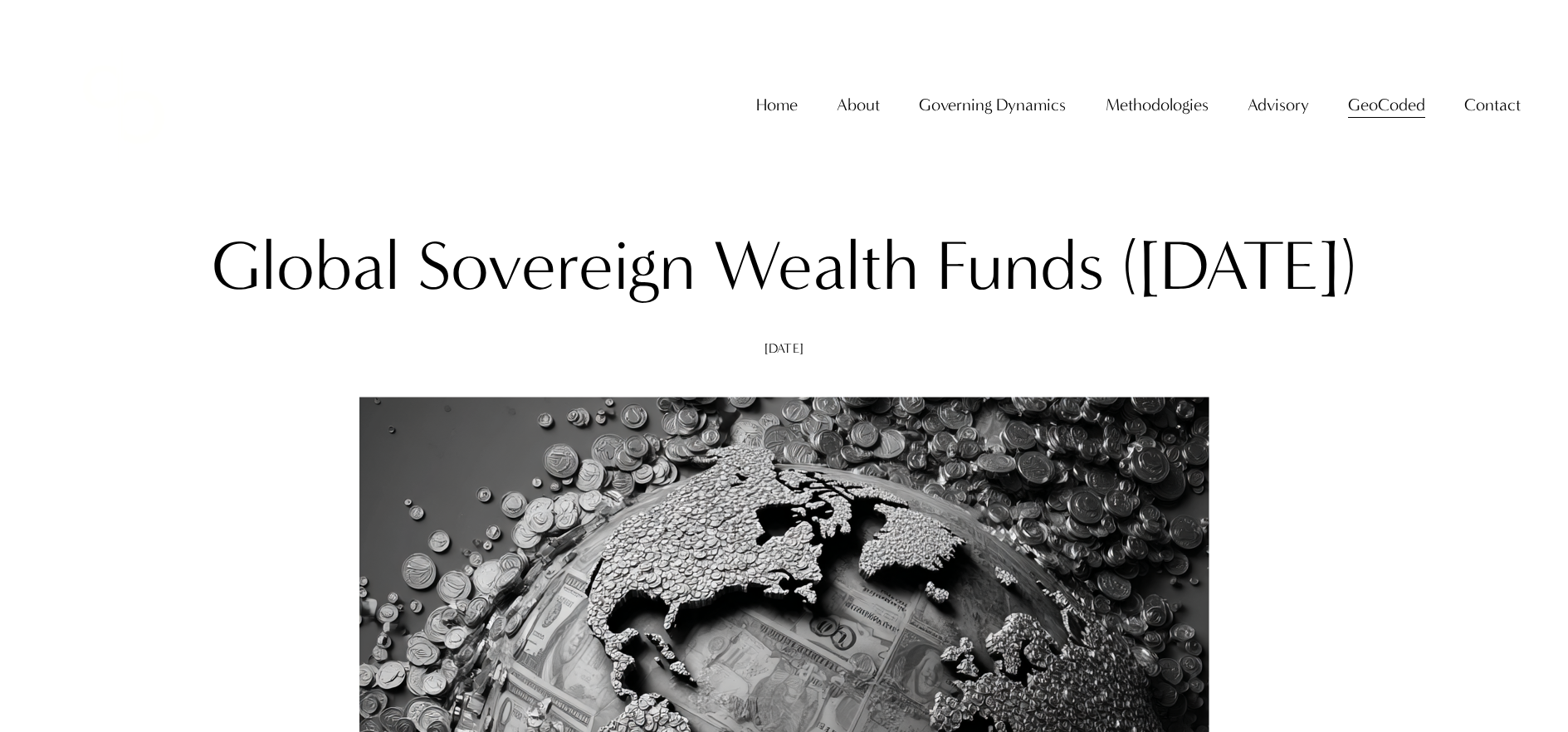
scroll to position [0, 0]
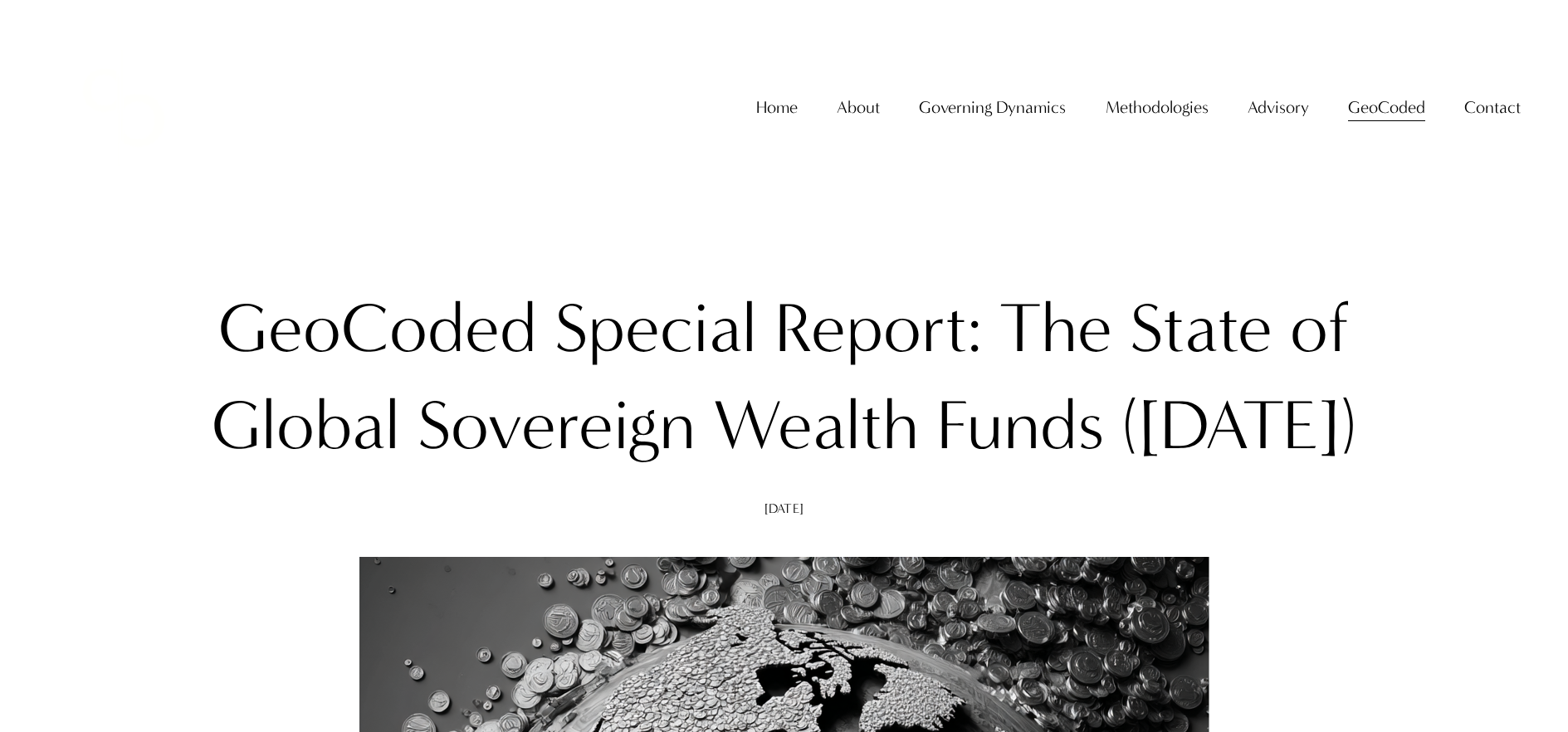
click at [0, 0] on span "GeoCoded - Weekly" at bounding box center [0, 0] width 0 height 0
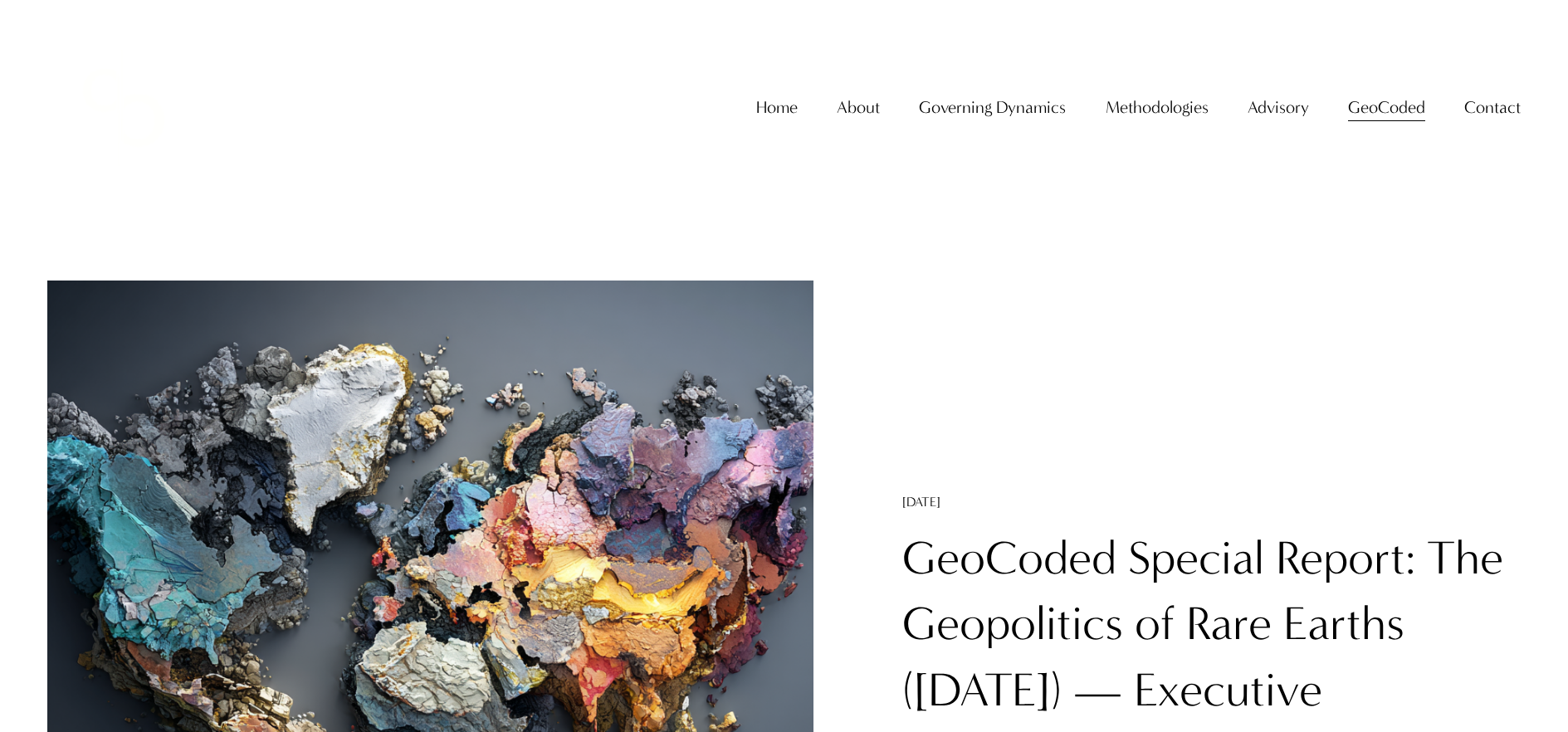
click at [1079, 546] on link "GeoCoded Special Report: The Geopolitics of Rare Earths ([DATE]) — Executive In…" at bounding box center [1202, 657] width 601 height 254
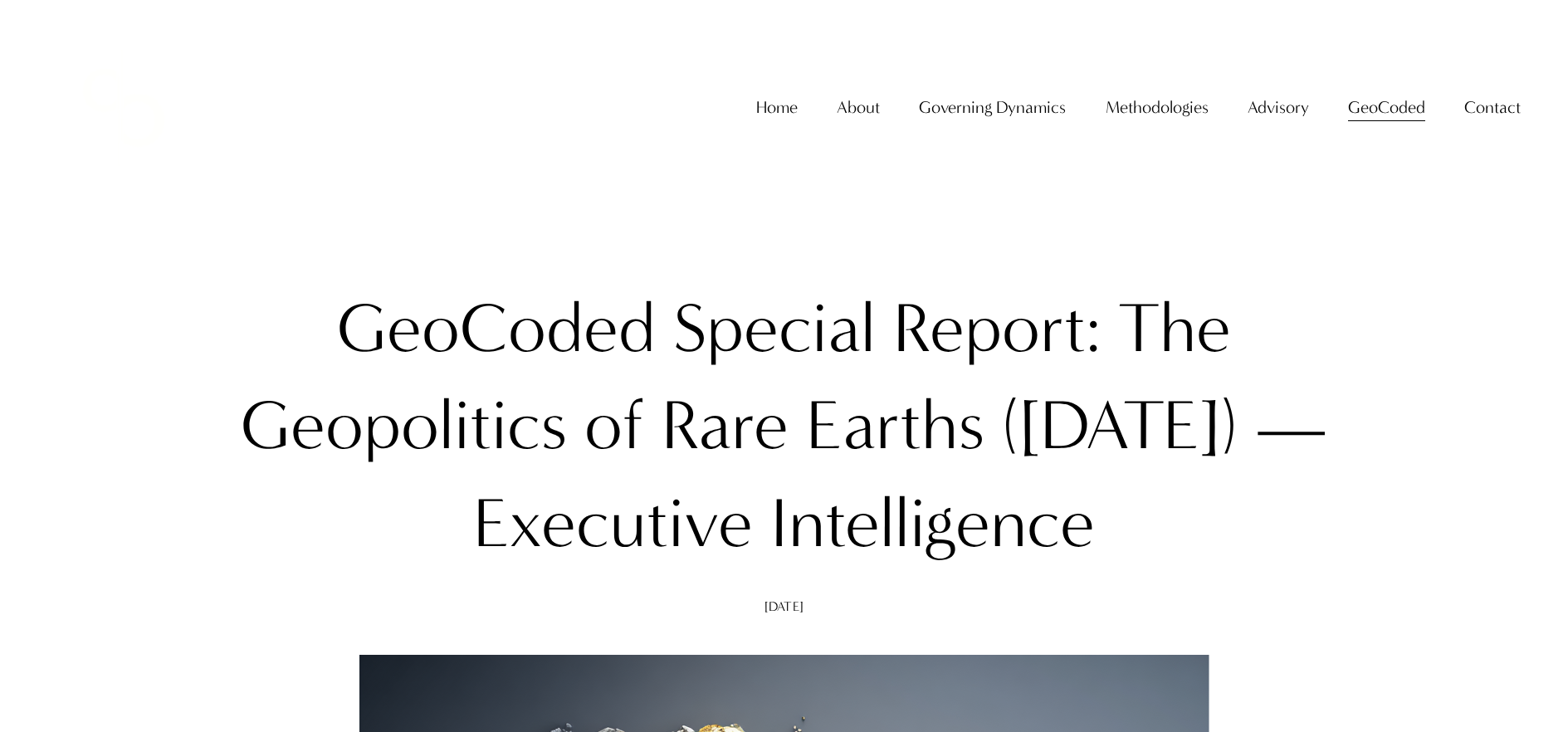
click at [0, 0] on span "GeoCoded Special Reports" at bounding box center [0, 0] width 0 height 0
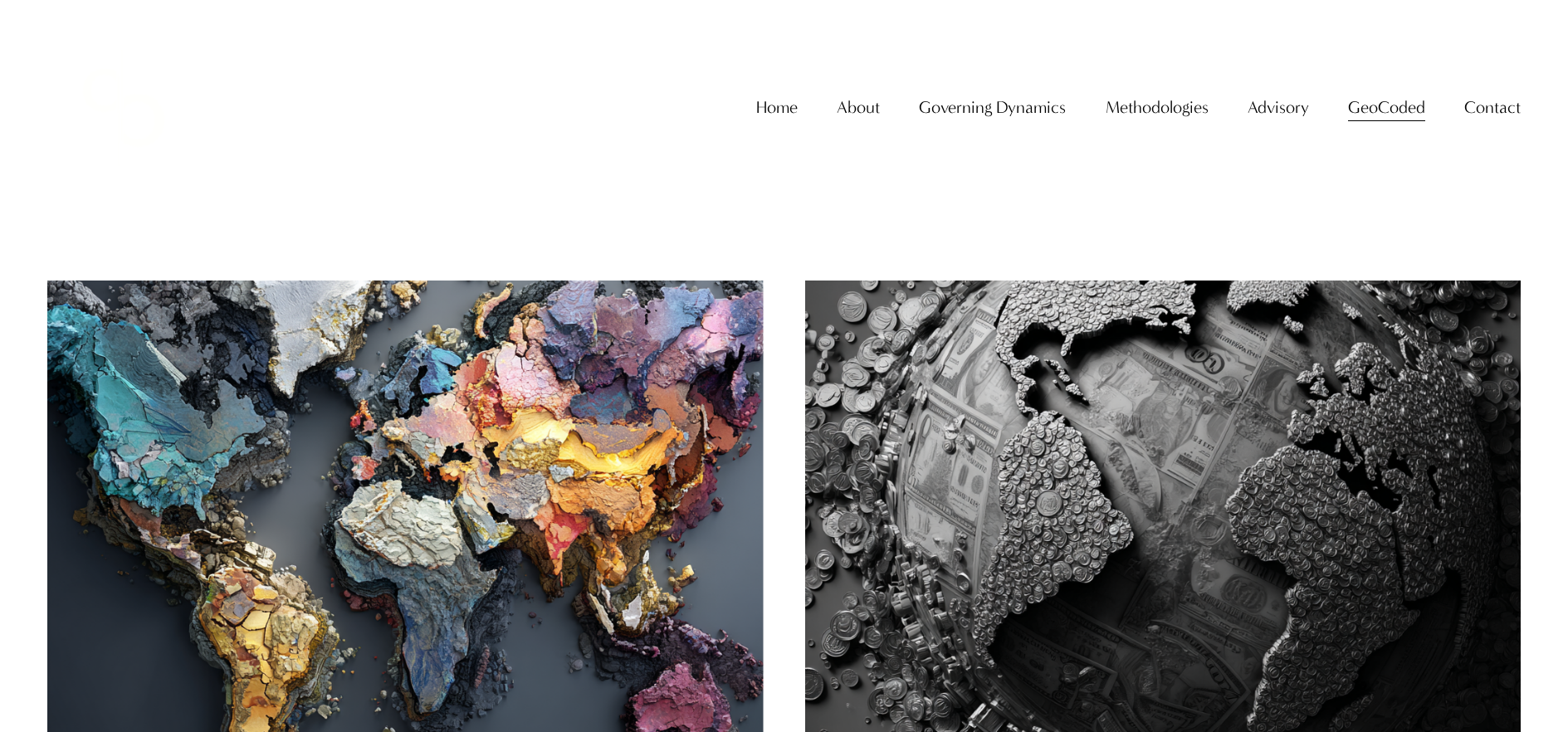
click at [447, 366] on img at bounding box center [405, 520] width 723 height 483
